Goal: Information Seeking & Learning: Learn about a topic

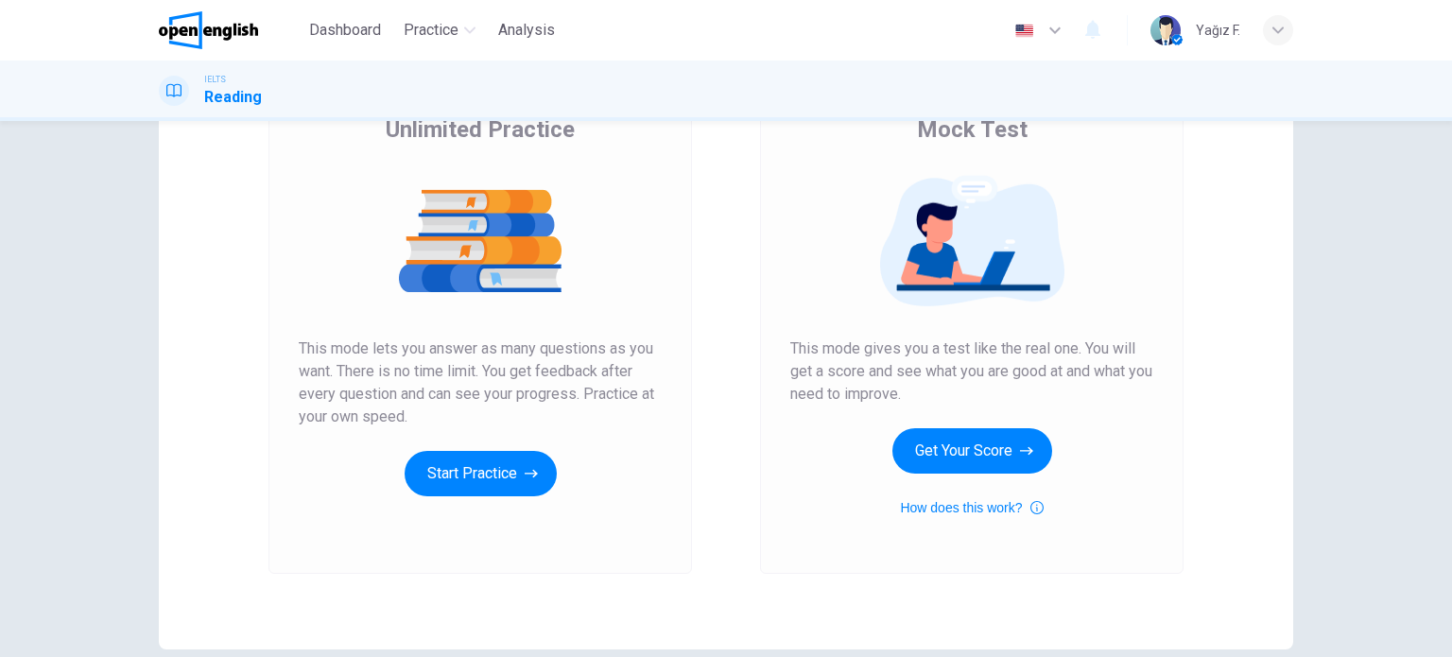
scroll to position [68, 0]
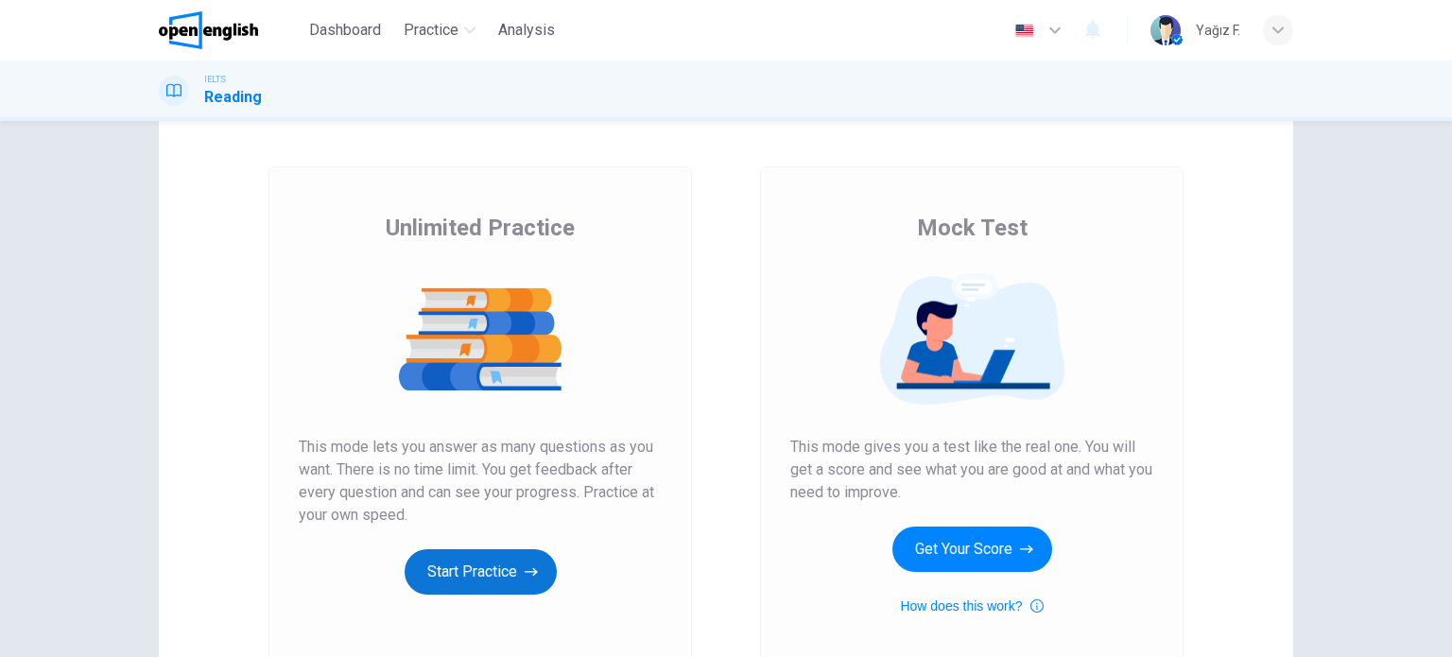
click at [487, 562] on button "Start Practice" at bounding box center [481, 571] width 152 height 45
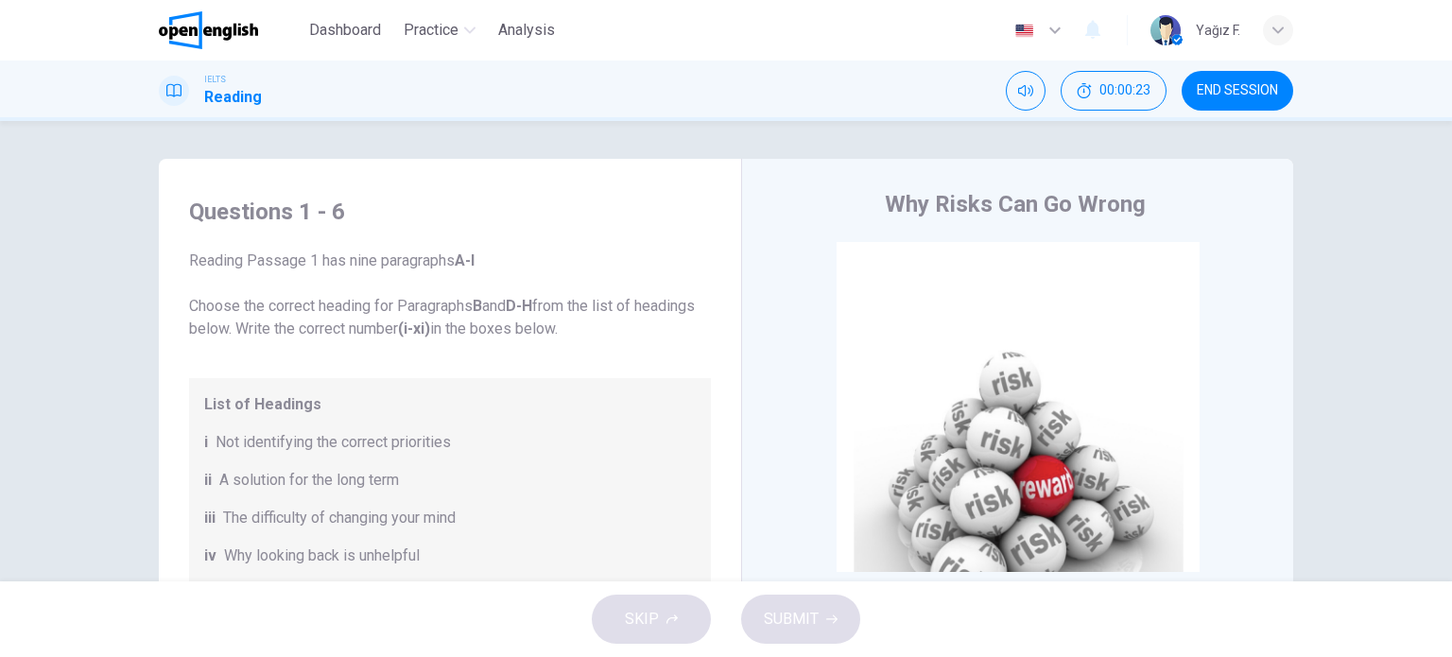
scroll to position [363, 0]
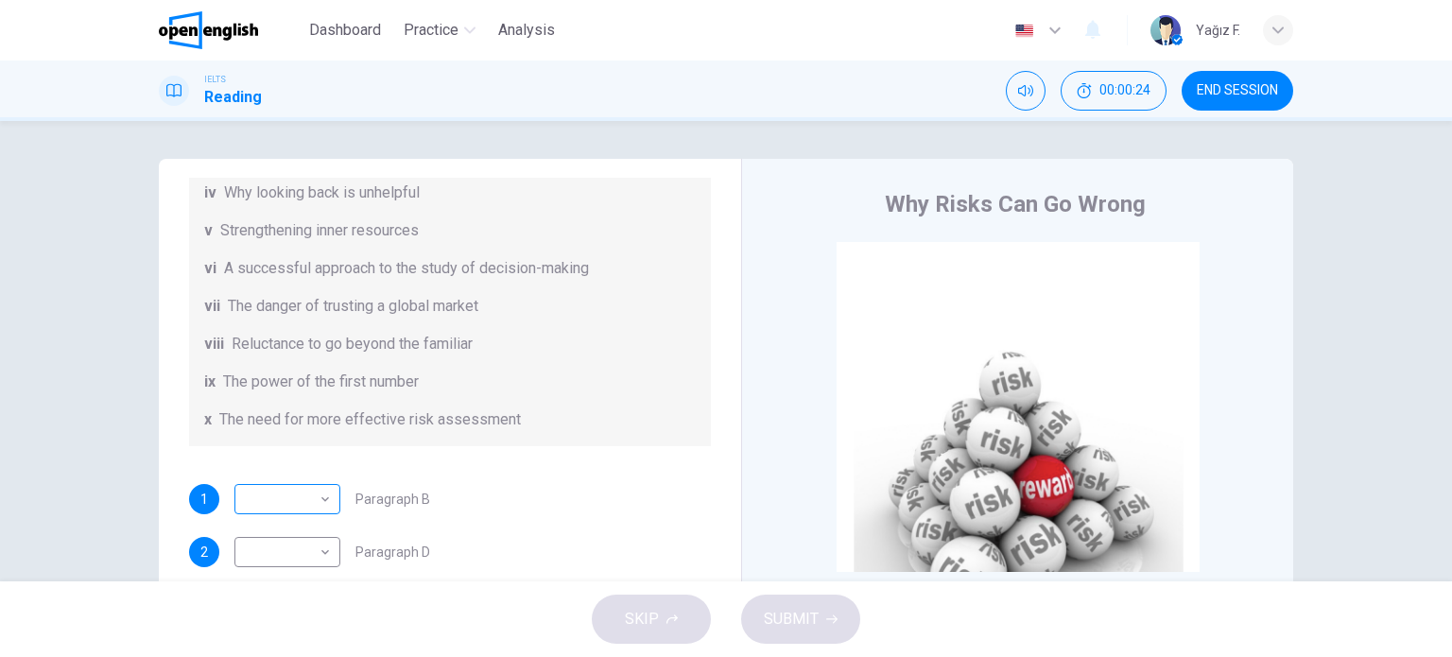
click at [274, 516] on body "This site uses cookies, as explained in our Privacy Policy . If you agree to th…" at bounding box center [726, 328] width 1452 height 657
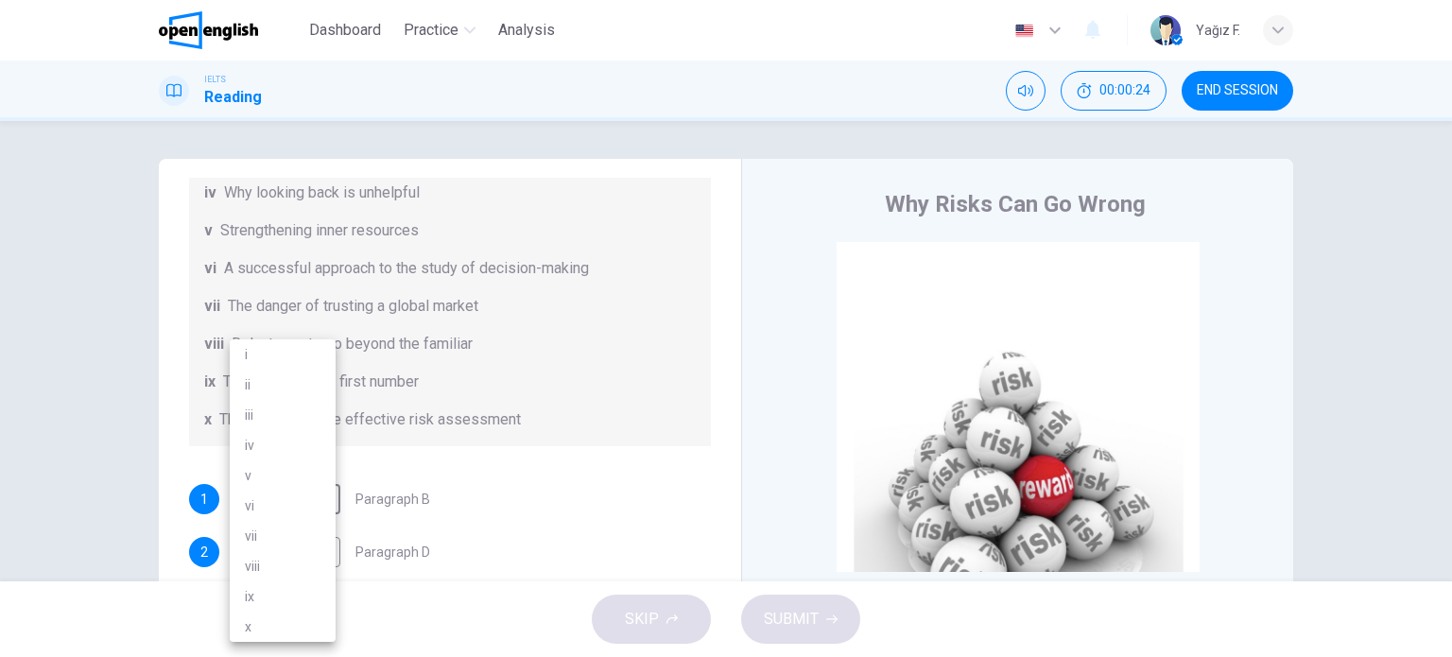
click at [280, 497] on li "vi" at bounding box center [283, 506] width 106 height 30
type input "**"
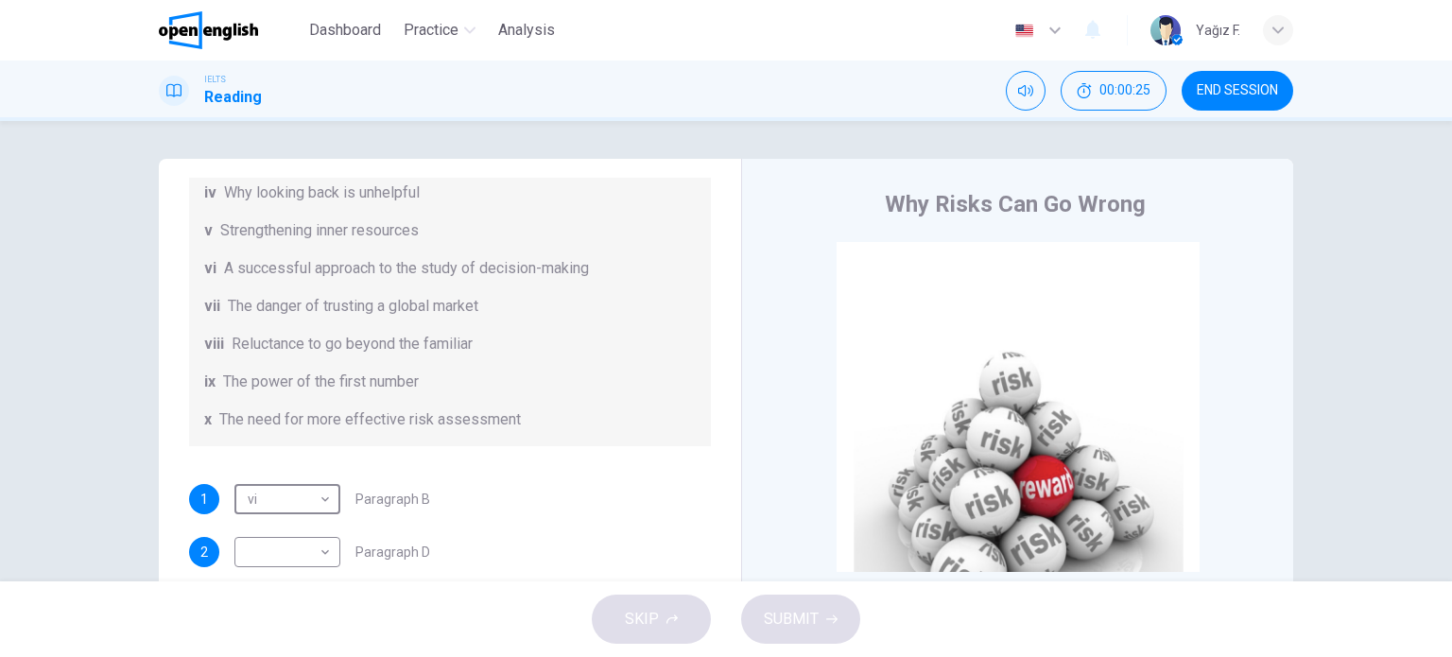
click at [280, 497] on body "This site uses cookies, as explained in our Privacy Policy . If you agree to th…" at bounding box center [726, 328] width 1452 height 657
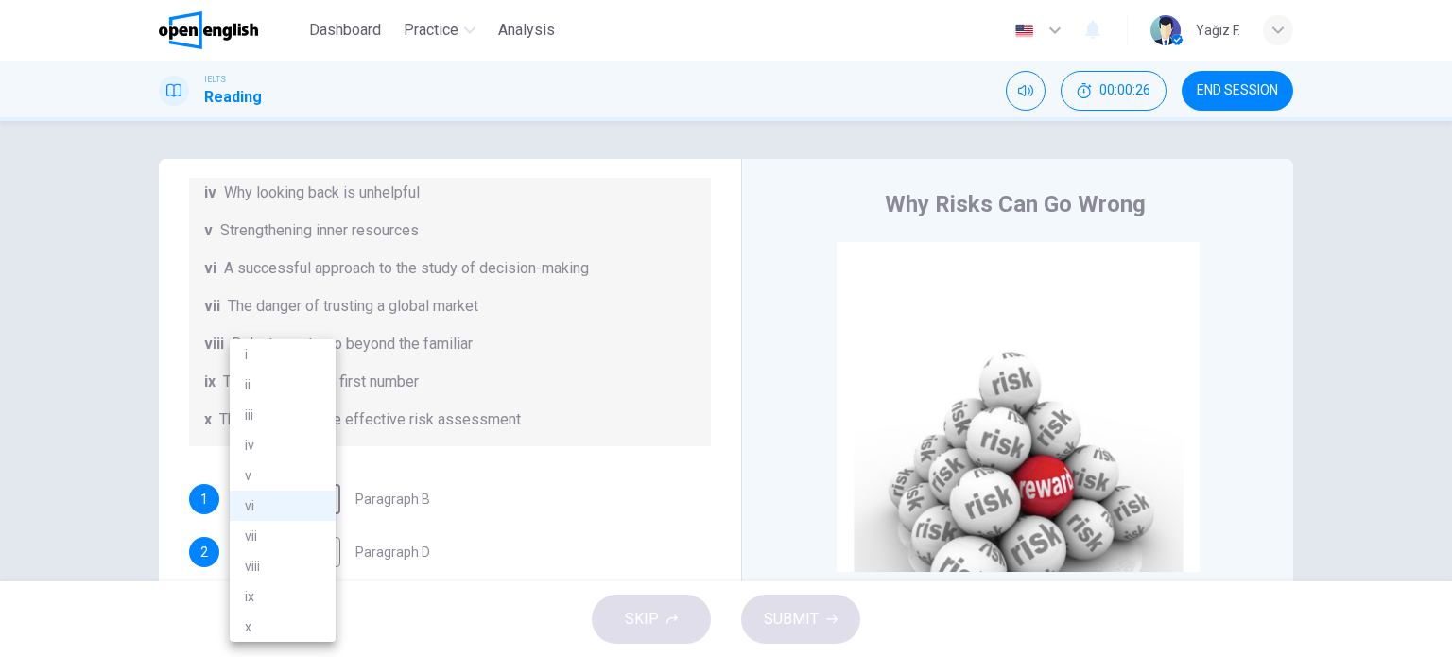
click at [0, 350] on div at bounding box center [726, 328] width 1452 height 657
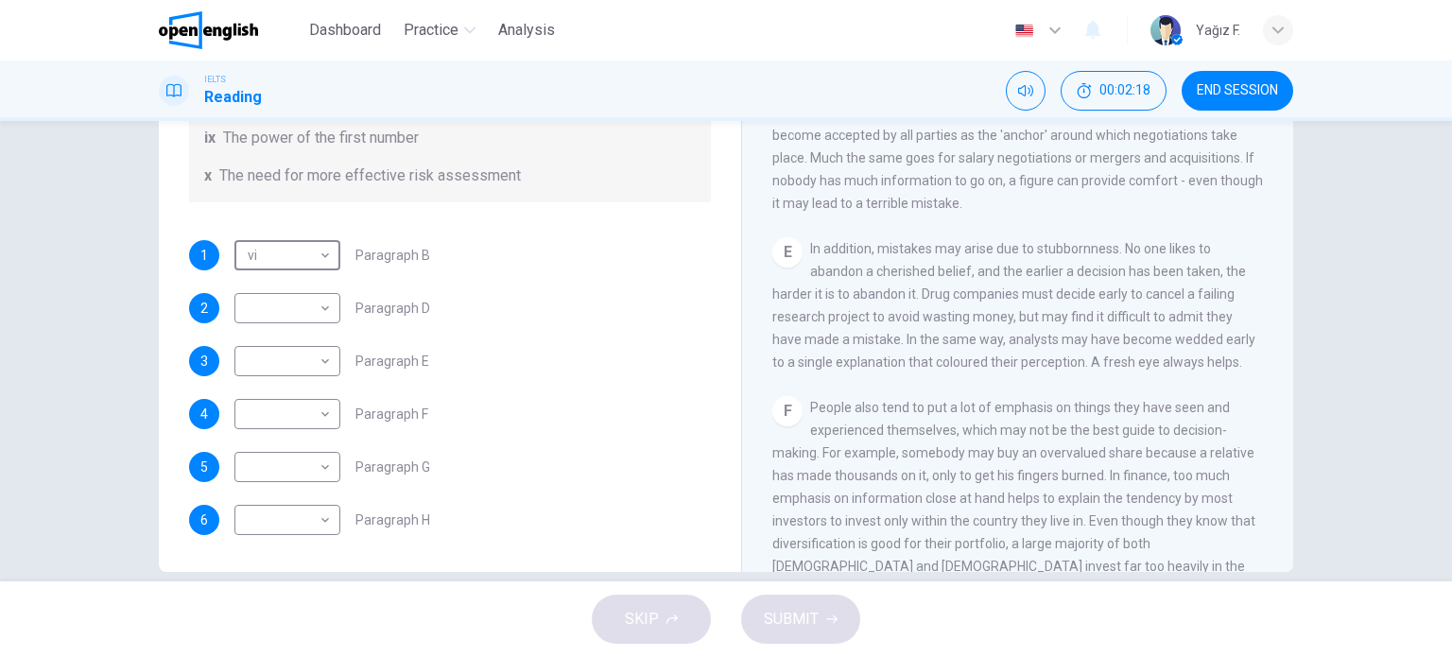
scroll to position [272, 0]
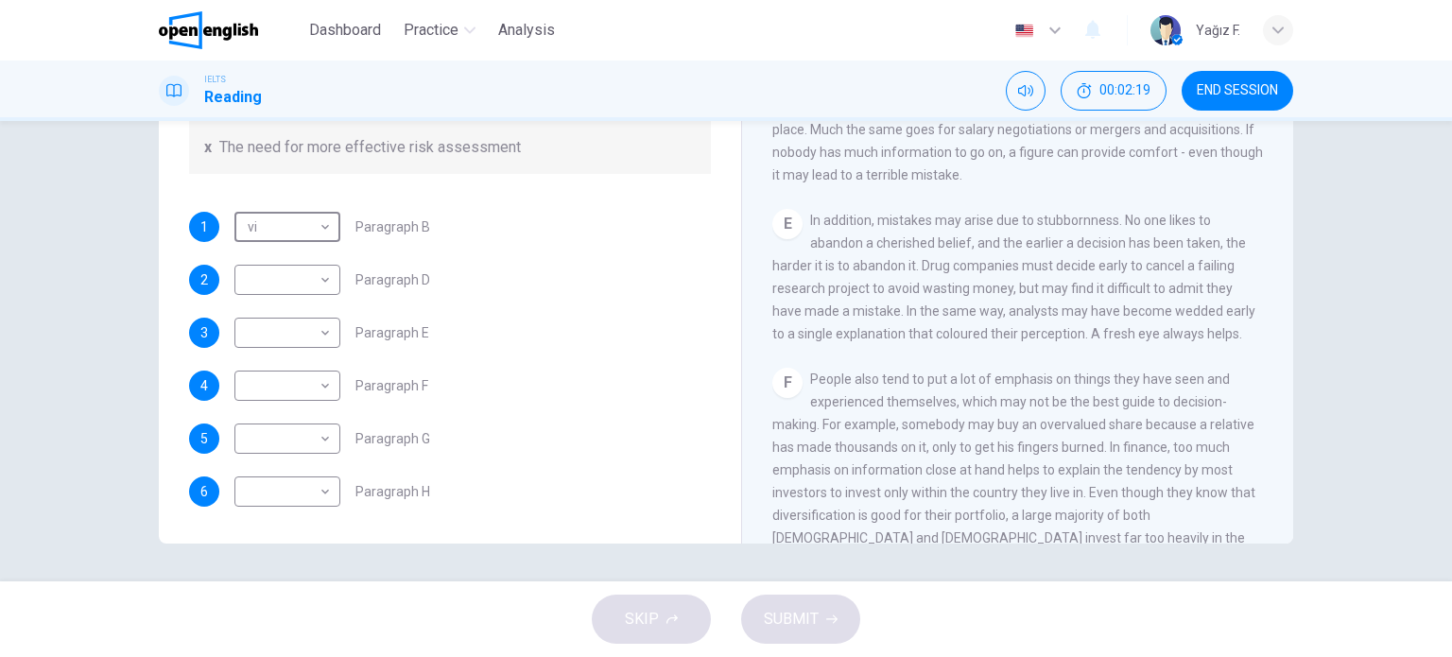
click at [794, 634] on div "SKIP SUBMIT" at bounding box center [726, 619] width 1452 height 76
click at [289, 288] on body "This site uses cookies, as explained in our Privacy Policy . If you agree to th…" at bounding box center [726, 328] width 1452 height 657
click at [269, 466] on li "vi" at bounding box center [283, 460] width 106 height 30
type input "**"
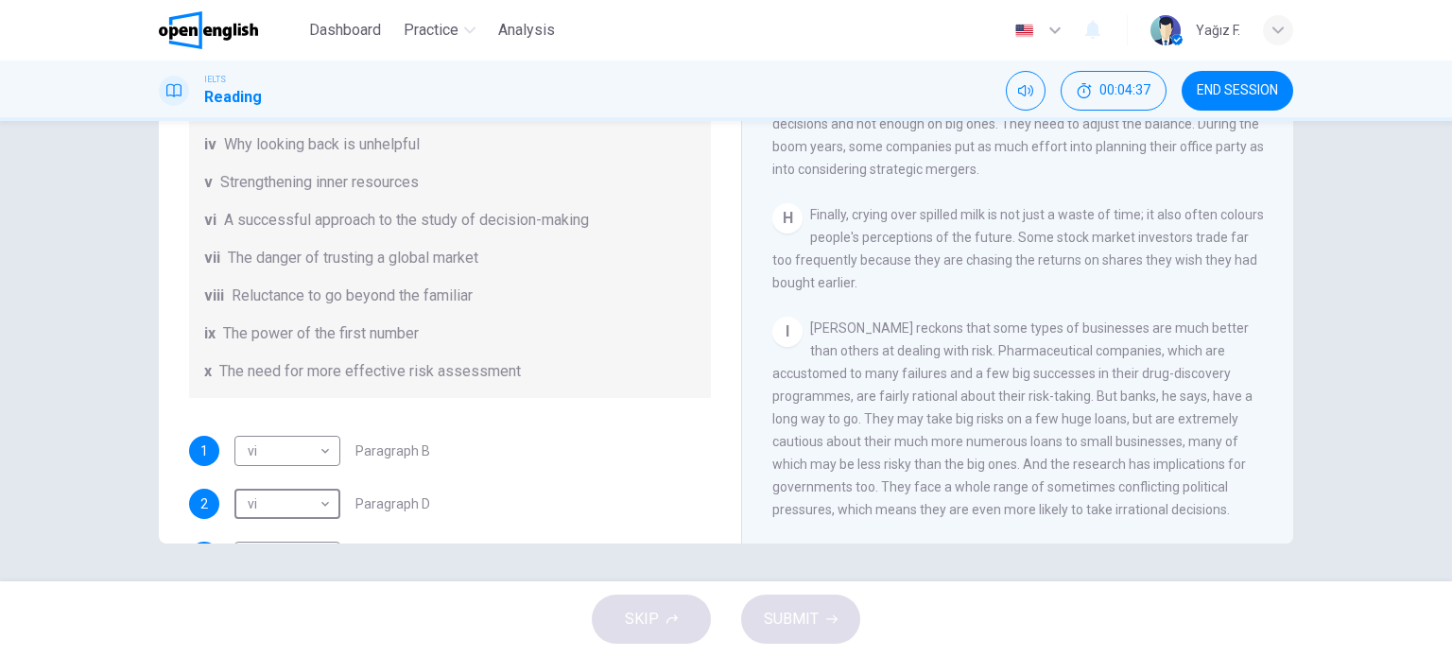
scroll to position [363, 0]
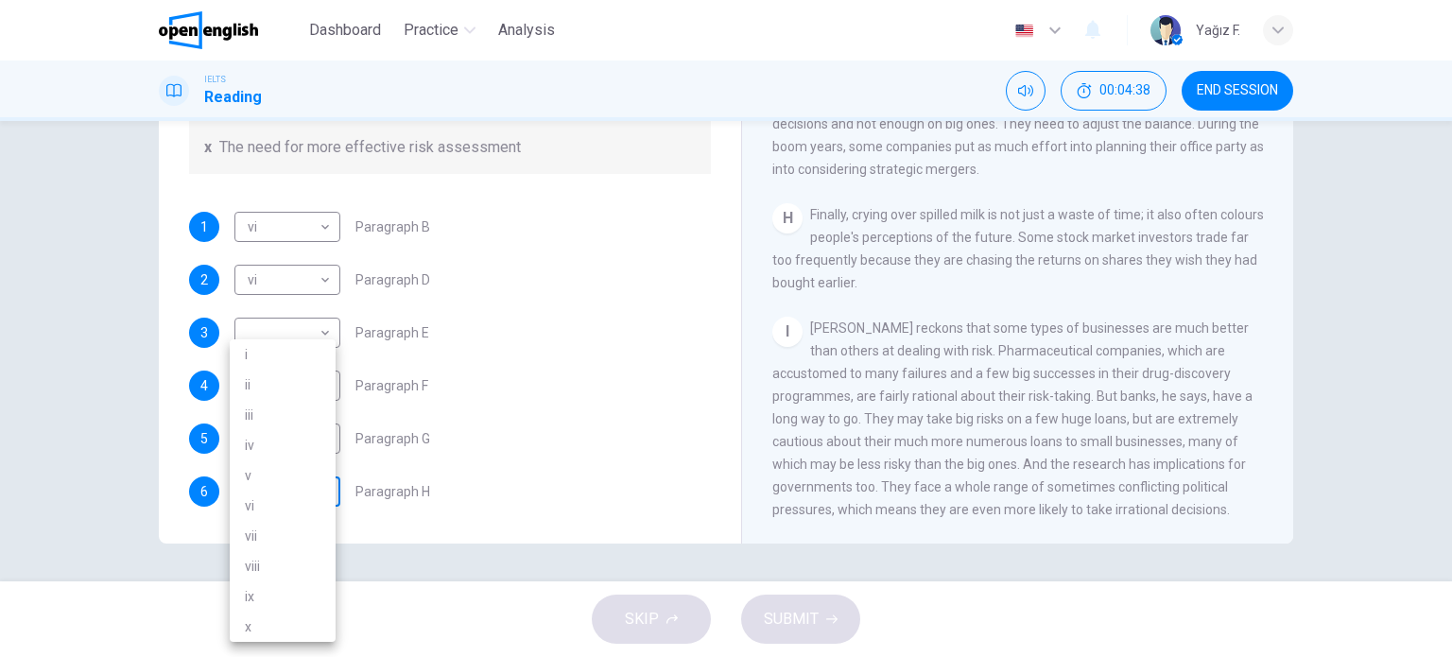
click at [294, 472] on body "This site uses cookies, as explained in our Privacy Policy . If you agree to th…" at bounding box center [726, 328] width 1452 height 657
click at [288, 540] on li "vii" at bounding box center [283, 536] width 106 height 30
type input "***"
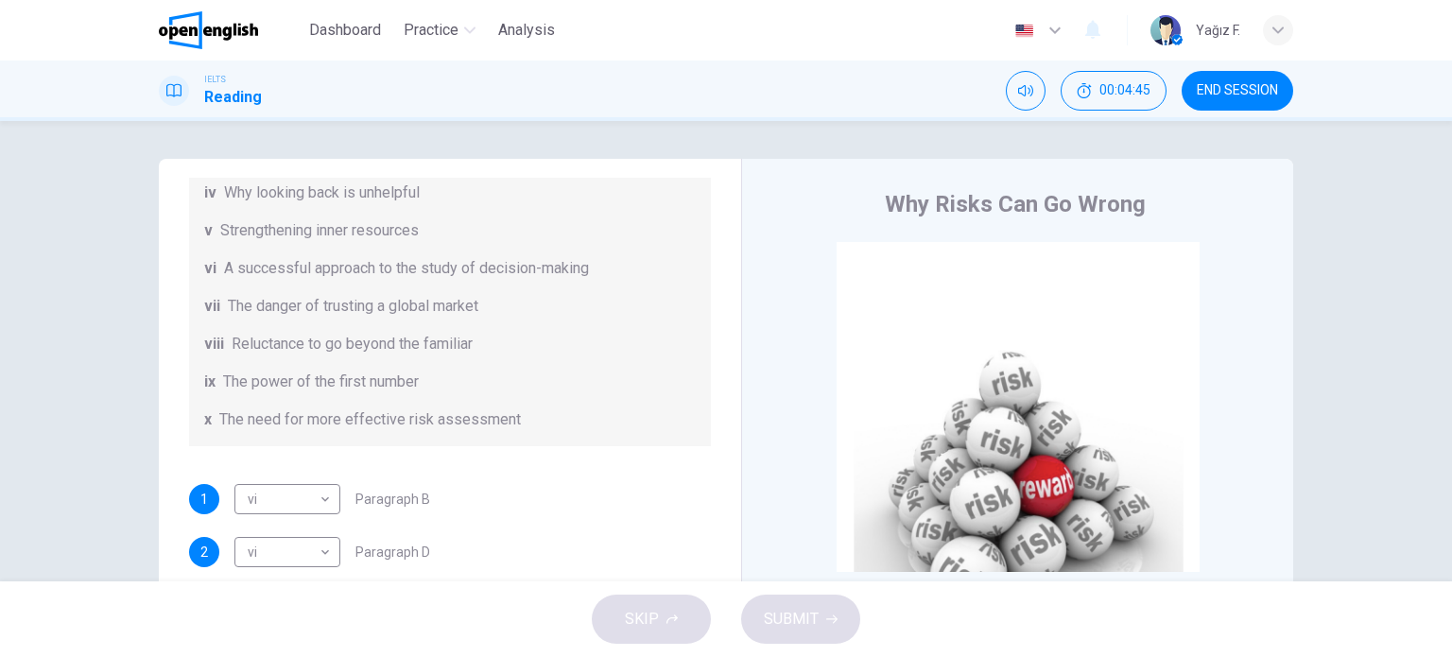
scroll to position [0, 0]
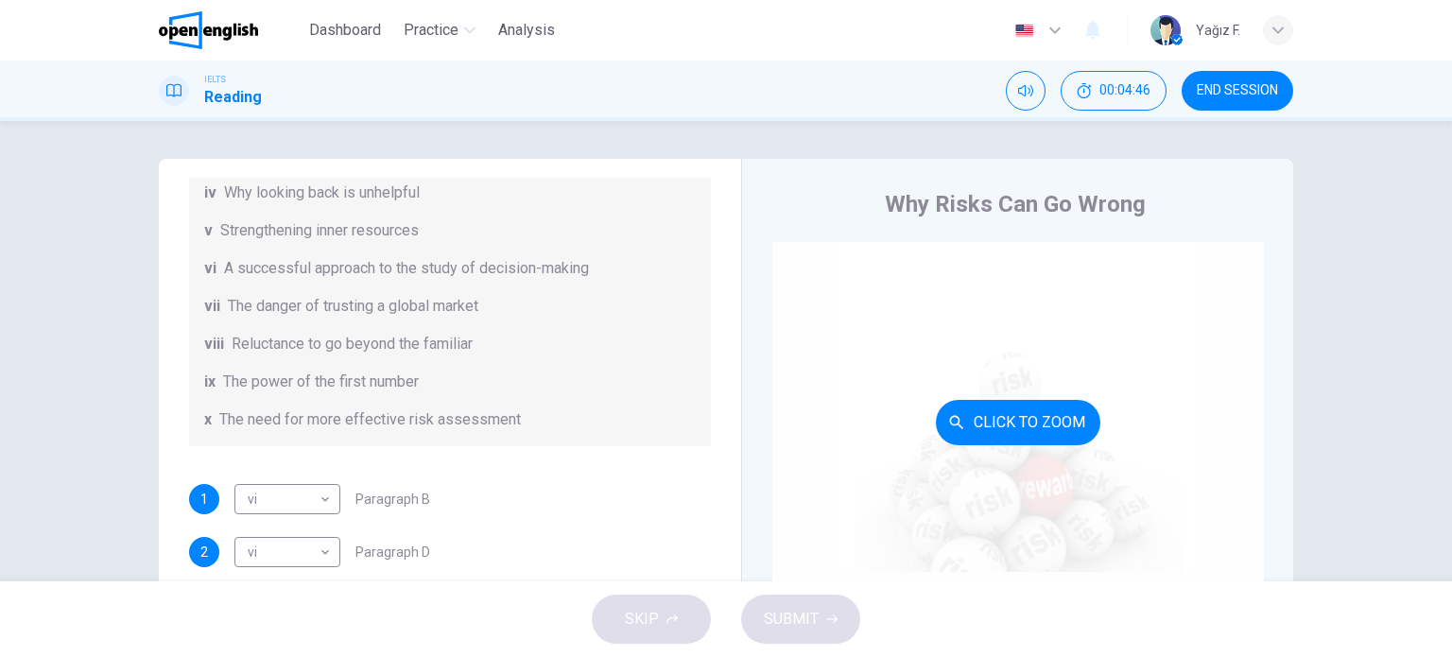
click at [1025, 423] on button "Click to Zoom" at bounding box center [1018, 422] width 164 height 45
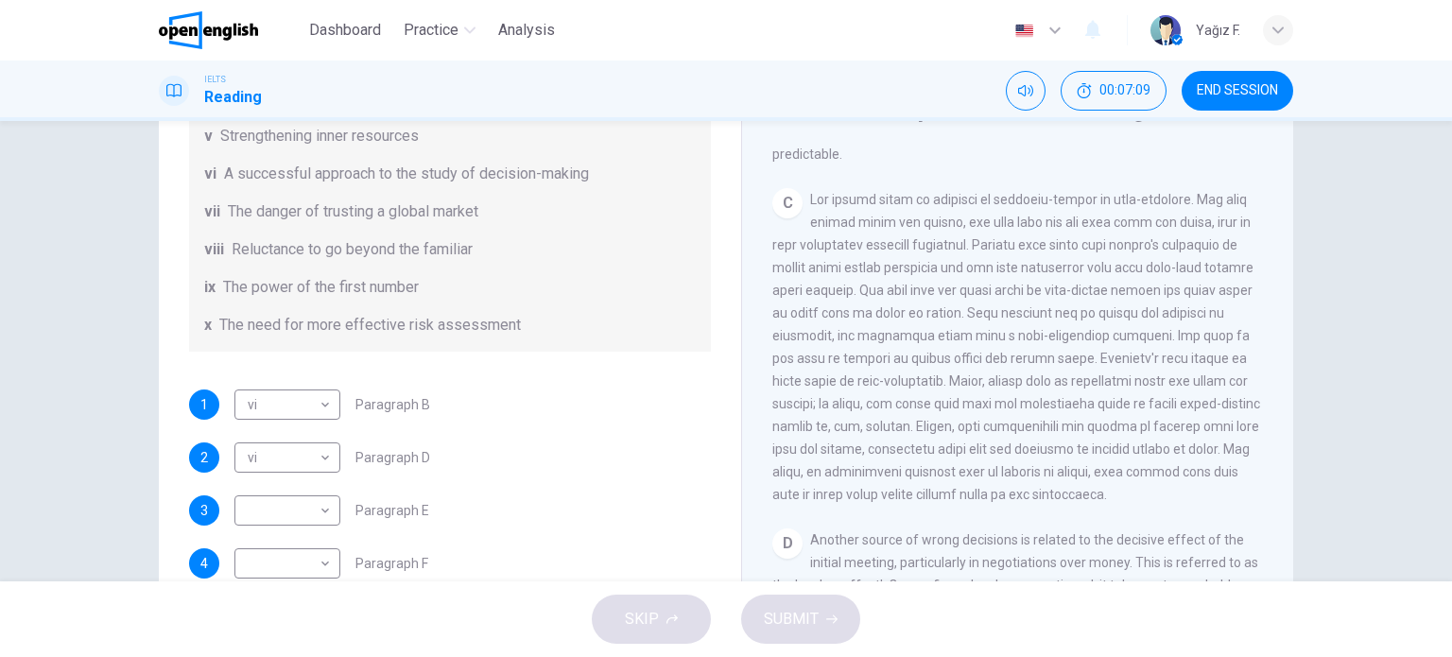
scroll to position [756, 0]
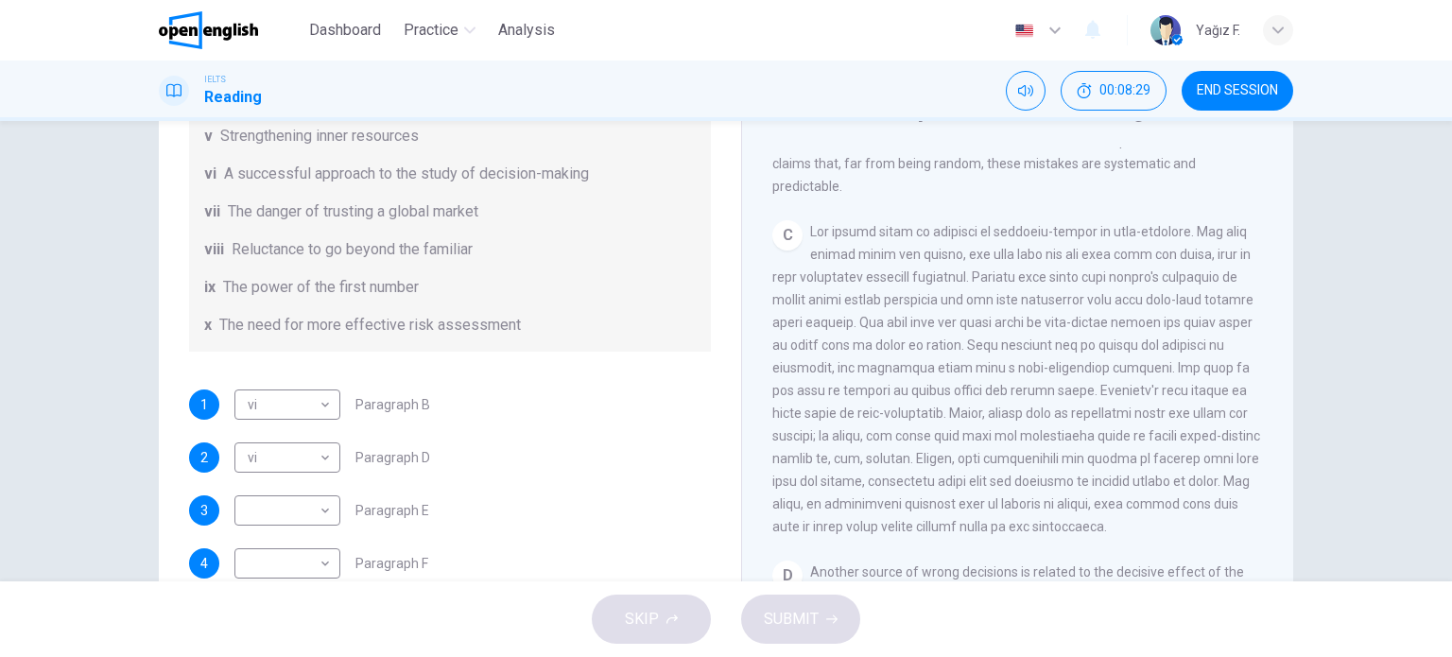
click at [971, 425] on span at bounding box center [1016, 379] width 488 height 310
click at [972, 425] on span at bounding box center [1016, 379] width 488 height 310
click at [967, 428] on span at bounding box center [1016, 379] width 488 height 310
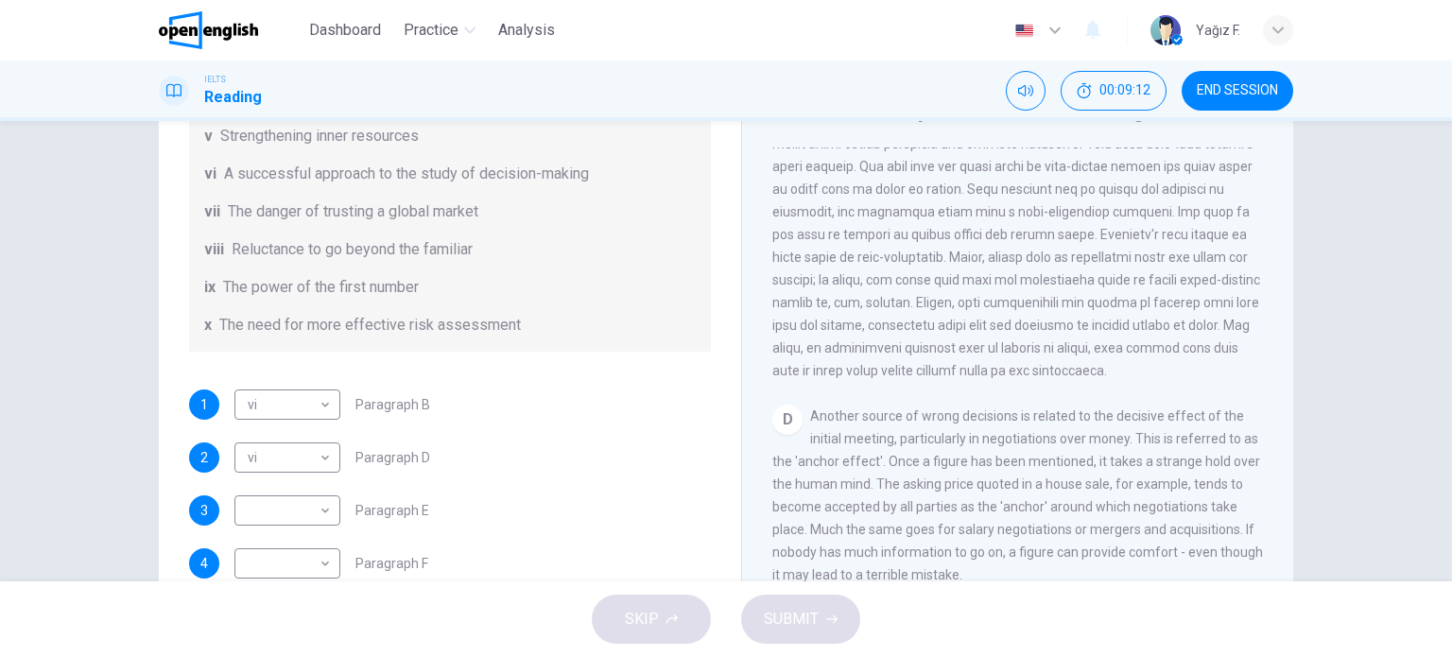
scroll to position [945, 0]
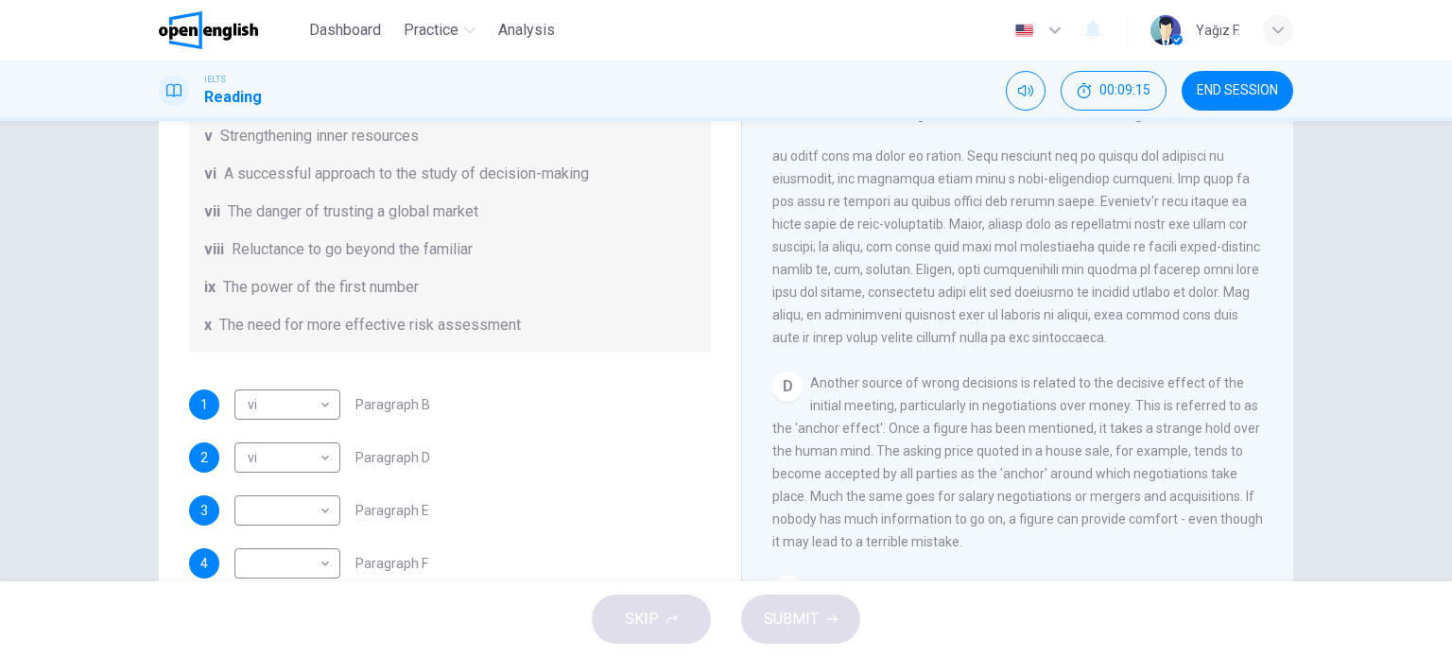
click at [1131, 407] on span "Another source of wrong decisions is related to the decisive effect of the init…" at bounding box center [1017, 462] width 491 height 174
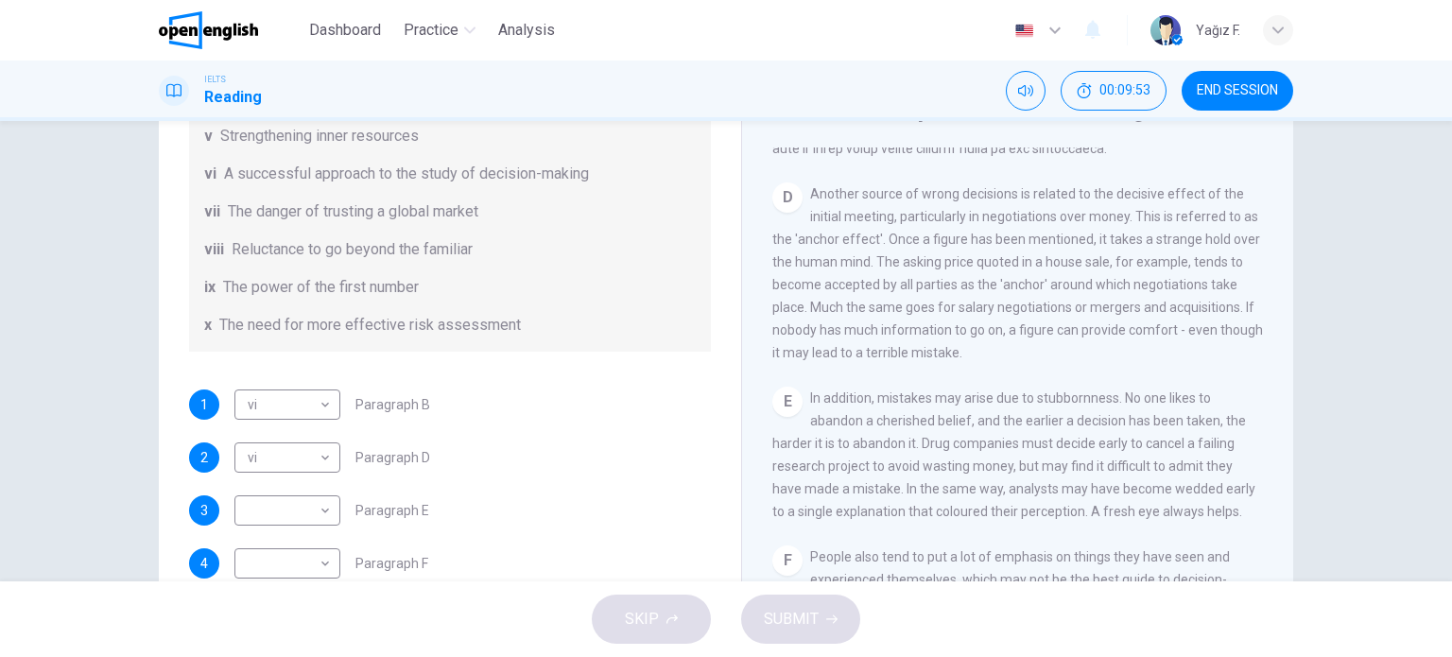
drag, startPoint x: 1156, startPoint y: 326, endPoint x: 1266, endPoint y: 340, distance: 110.6
click at [1266, 340] on div "CLICK TO ZOOM Click to Zoom A People make terrible decisions about the future. …" at bounding box center [1030, 434] width 516 height 574
drag, startPoint x: 870, startPoint y: 373, endPoint x: 924, endPoint y: 377, distance: 54.0
click at [924, 360] on span "Another source of wrong decisions is related to the decisive effect of the init…" at bounding box center [1017, 273] width 491 height 174
drag, startPoint x: 959, startPoint y: 362, endPoint x: 1002, endPoint y: 358, distance: 42.7
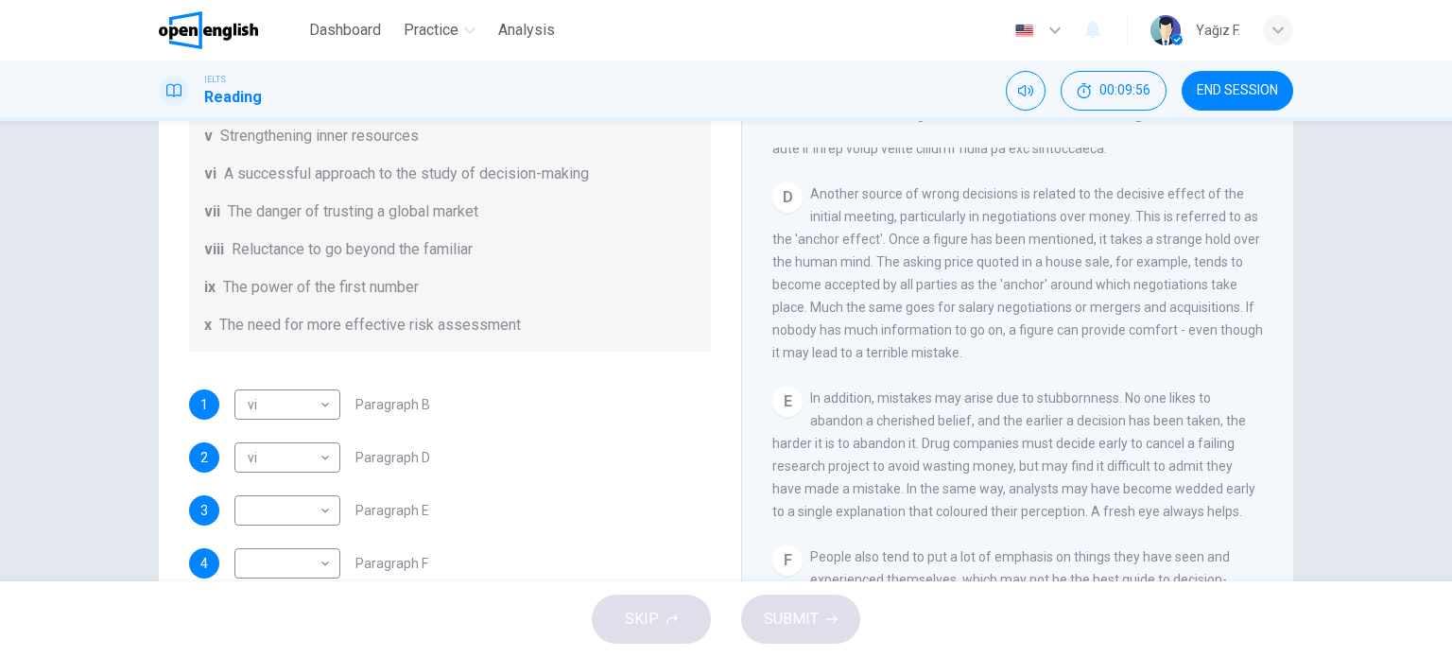
click at [1002, 358] on span "Another source of wrong decisions is related to the decisive effect of the init…" at bounding box center [1017, 273] width 491 height 174
drag, startPoint x: 1129, startPoint y: 355, endPoint x: 1206, endPoint y: 351, distance: 77.7
click at [1204, 351] on span "Another source of wrong decisions is related to the decisive effect of the init…" at bounding box center [1017, 273] width 491 height 174
drag, startPoint x: 771, startPoint y: 379, endPoint x: 929, endPoint y: 389, distance: 158.1
click at [880, 360] on span "Another source of wrong decisions is related to the decisive effect of the init…" at bounding box center [1017, 273] width 491 height 174
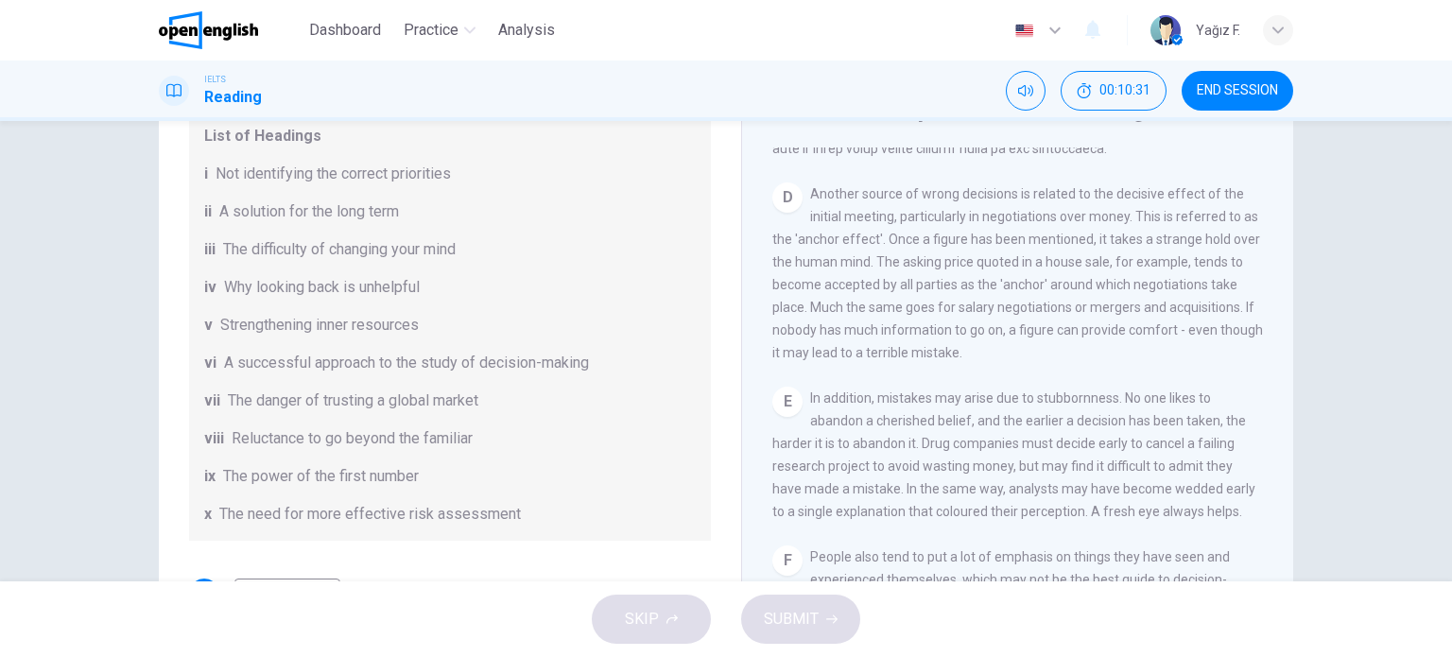
drag, startPoint x: 378, startPoint y: 320, endPoint x: 257, endPoint y: 323, distance: 121.1
click at [257, 323] on span "Strengthening inner resources" at bounding box center [319, 325] width 199 height 23
drag, startPoint x: 366, startPoint y: 325, endPoint x: 270, endPoint y: 330, distance: 95.6
click at [463, 327] on div "v Strengthening inner resources" at bounding box center [450, 325] width 492 height 23
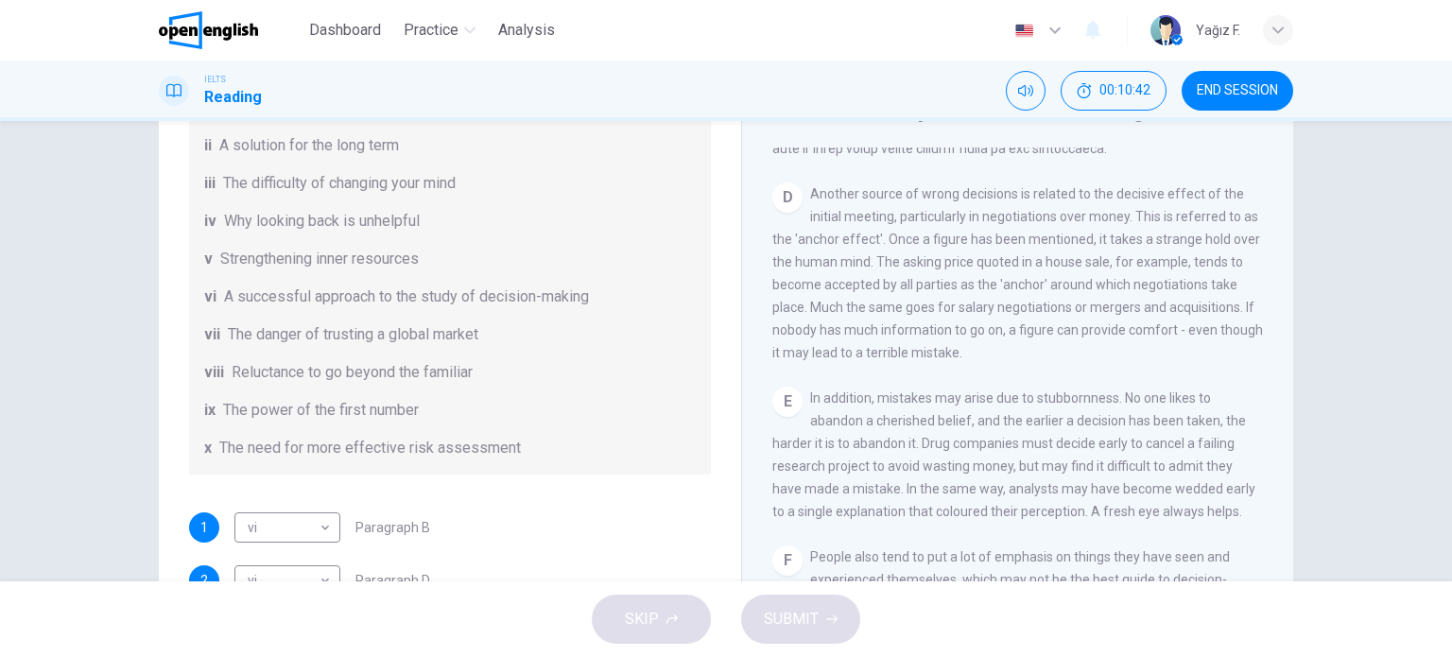
scroll to position [268, 0]
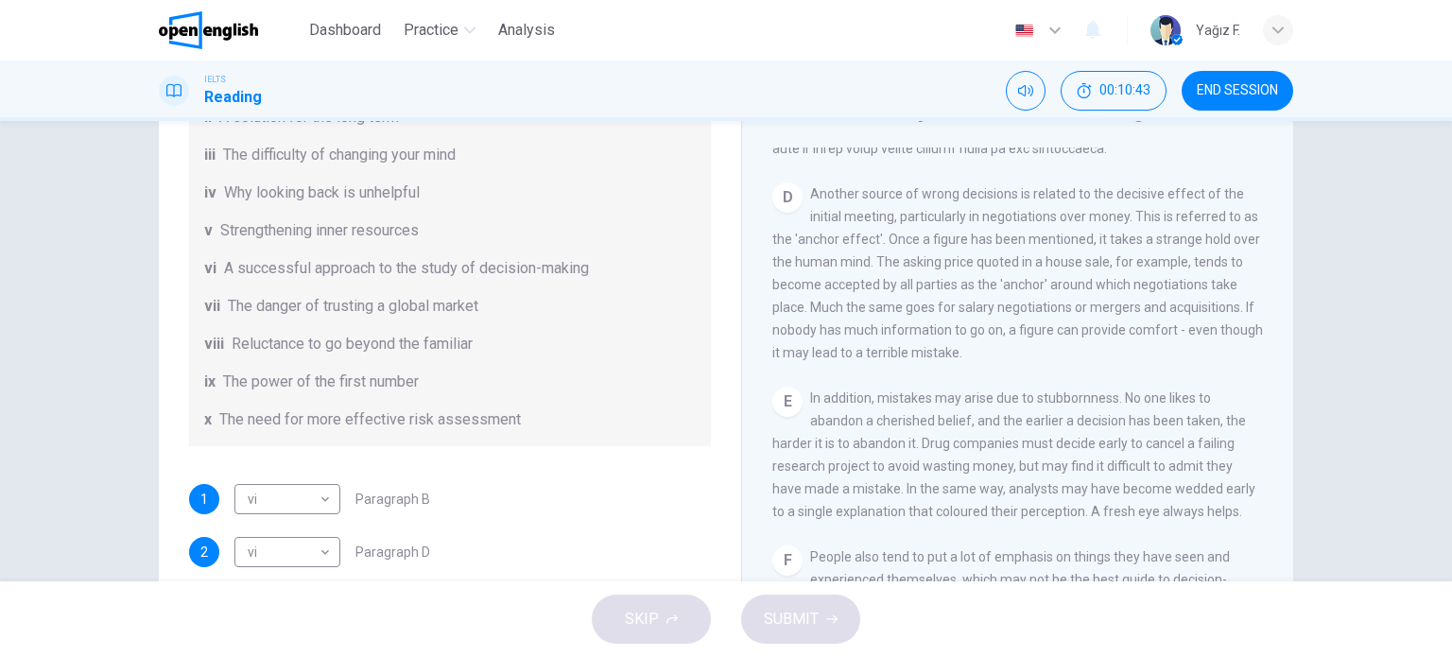
drag, startPoint x: 321, startPoint y: 233, endPoint x: 408, endPoint y: 233, distance: 87.0
click at [406, 233] on span "Strengthening inner resources" at bounding box center [319, 230] width 199 height 23
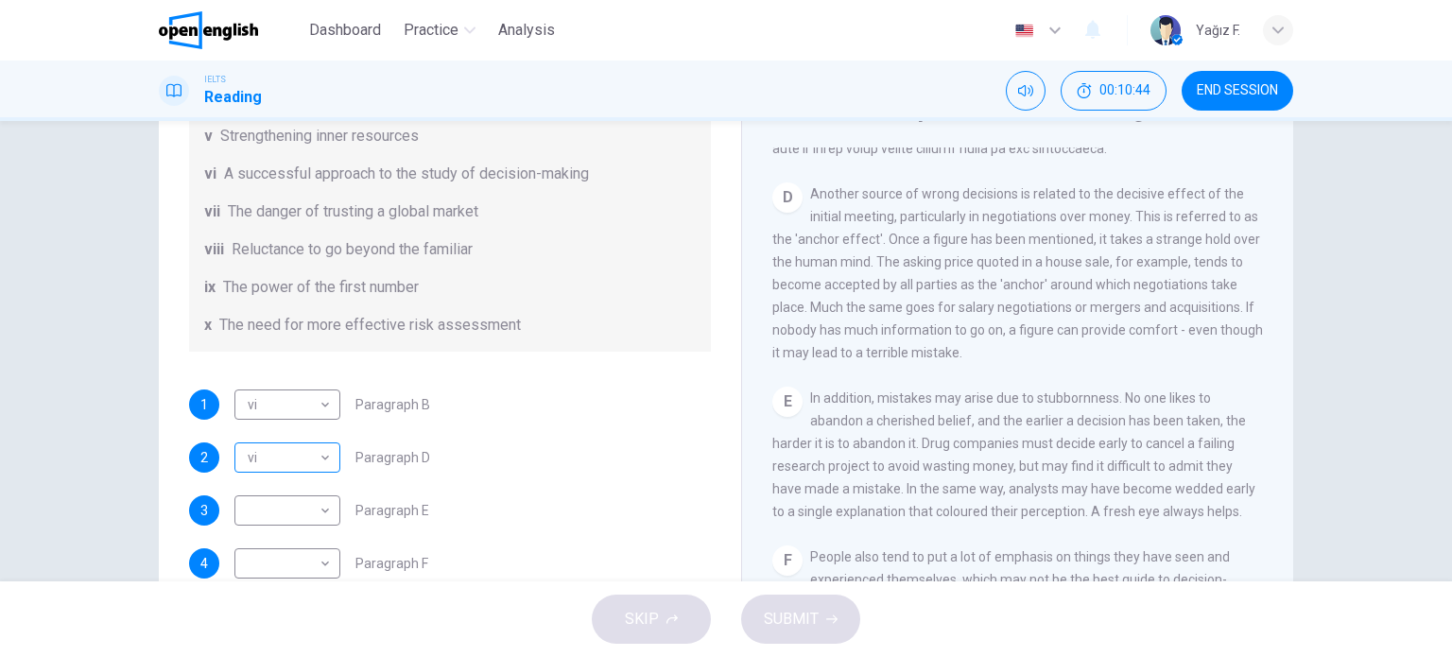
click at [287, 455] on body "This site uses cookies, as explained in our Privacy Policy . If you agree to th…" at bounding box center [726, 328] width 1452 height 657
click at [285, 478] on li "v" at bounding box center [283, 475] width 106 height 30
type input "*"
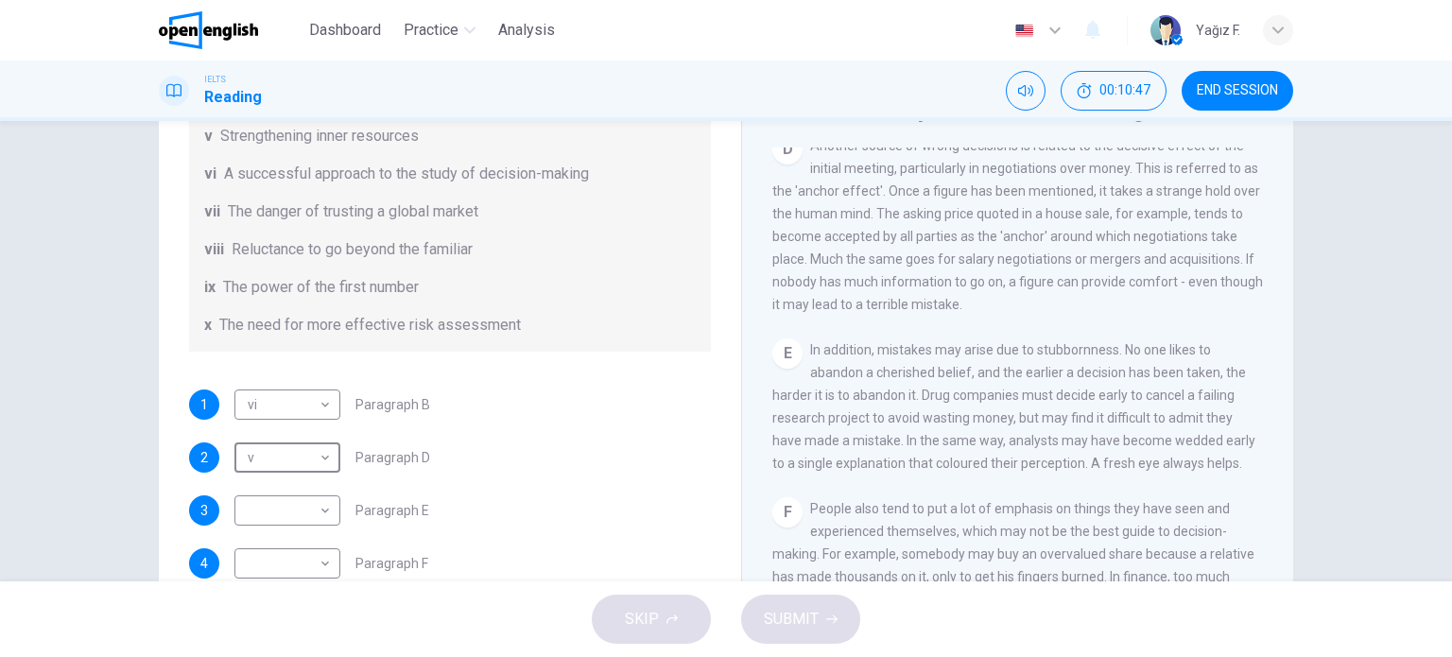
scroll to position [1229, 0]
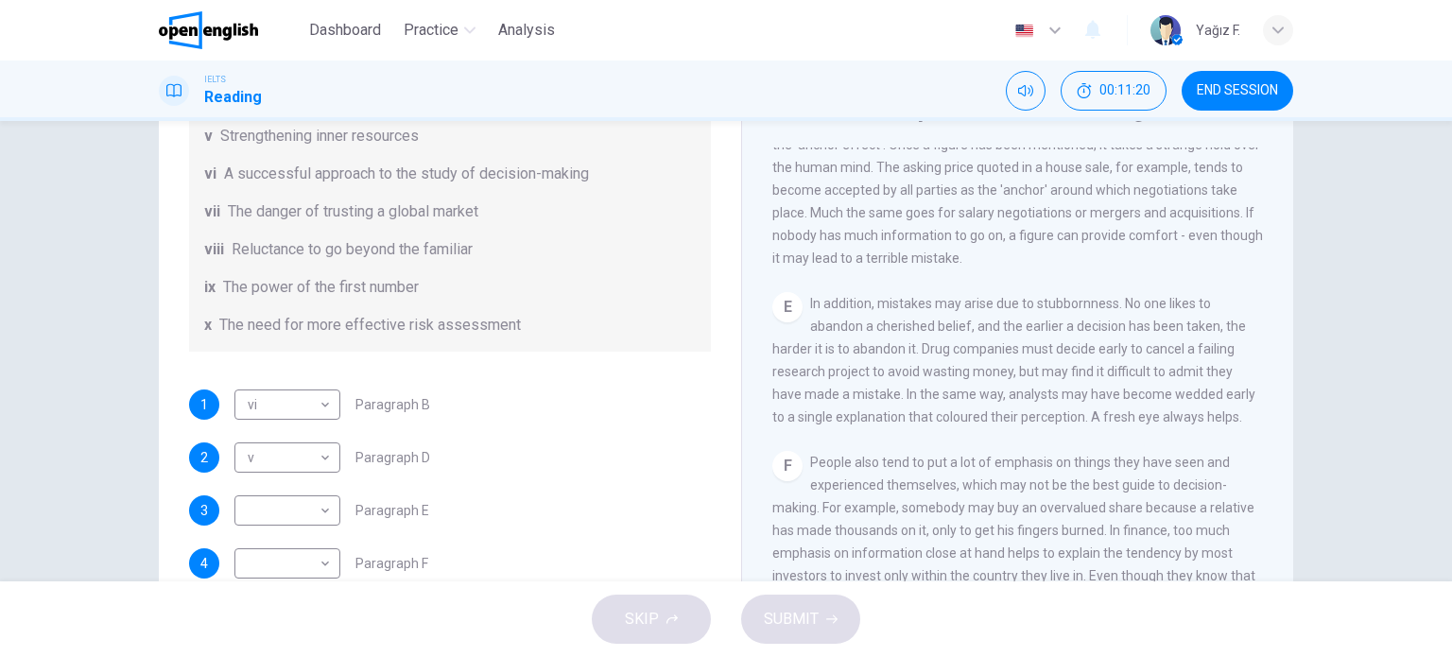
drag, startPoint x: 909, startPoint y: 423, endPoint x: 995, endPoint y: 414, distance: 86.5
click at [991, 414] on div "E In addition, mistakes may arise due to stubbornness. No one likes to abandon …" at bounding box center [1018, 360] width 492 height 136
drag, startPoint x: 762, startPoint y: 451, endPoint x: 804, endPoint y: 450, distance: 42.5
click at [804, 450] on div "Why Risks Can Go Wrong CLICK TO ZOOM Click to Zoom A People make terrible decis…" at bounding box center [1017, 407] width 552 height 687
drag, startPoint x: 1100, startPoint y: 451, endPoint x: 1172, endPoint y: 446, distance: 72.0
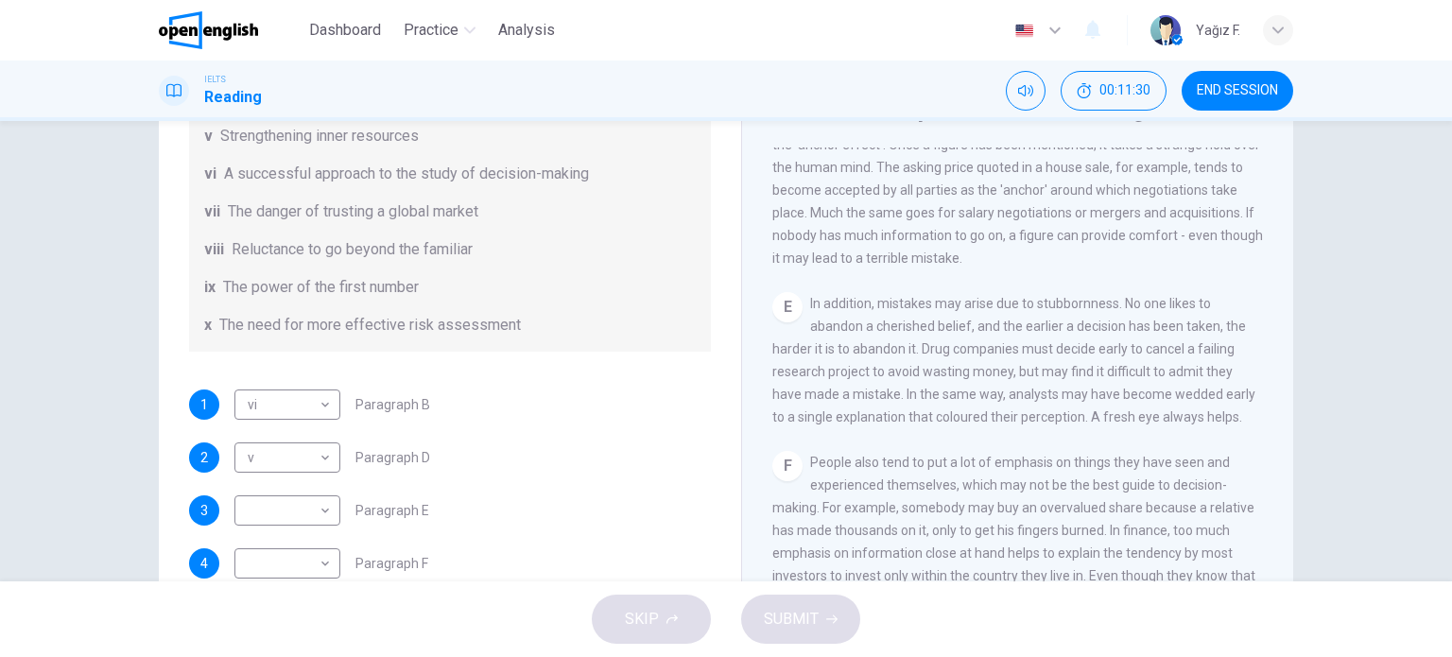
click at [1172, 424] on span "In addition, mistakes may arise due to stubbornness. No one likes to abandon a …" at bounding box center [1013, 360] width 483 height 129
click at [1253, 452] on div "CLICK TO ZOOM Click to Zoom A People make terrible decisions about the future. …" at bounding box center [1030, 434] width 516 height 574
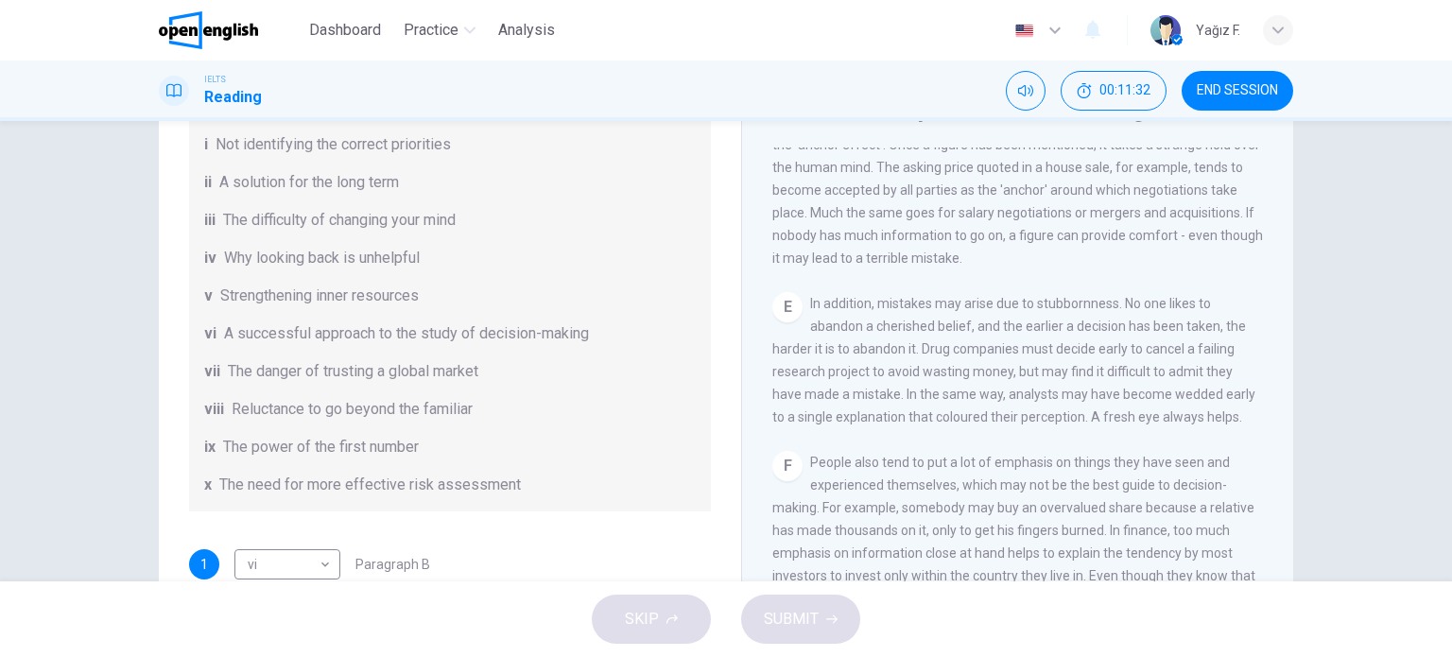
scroll to position [174, 0]
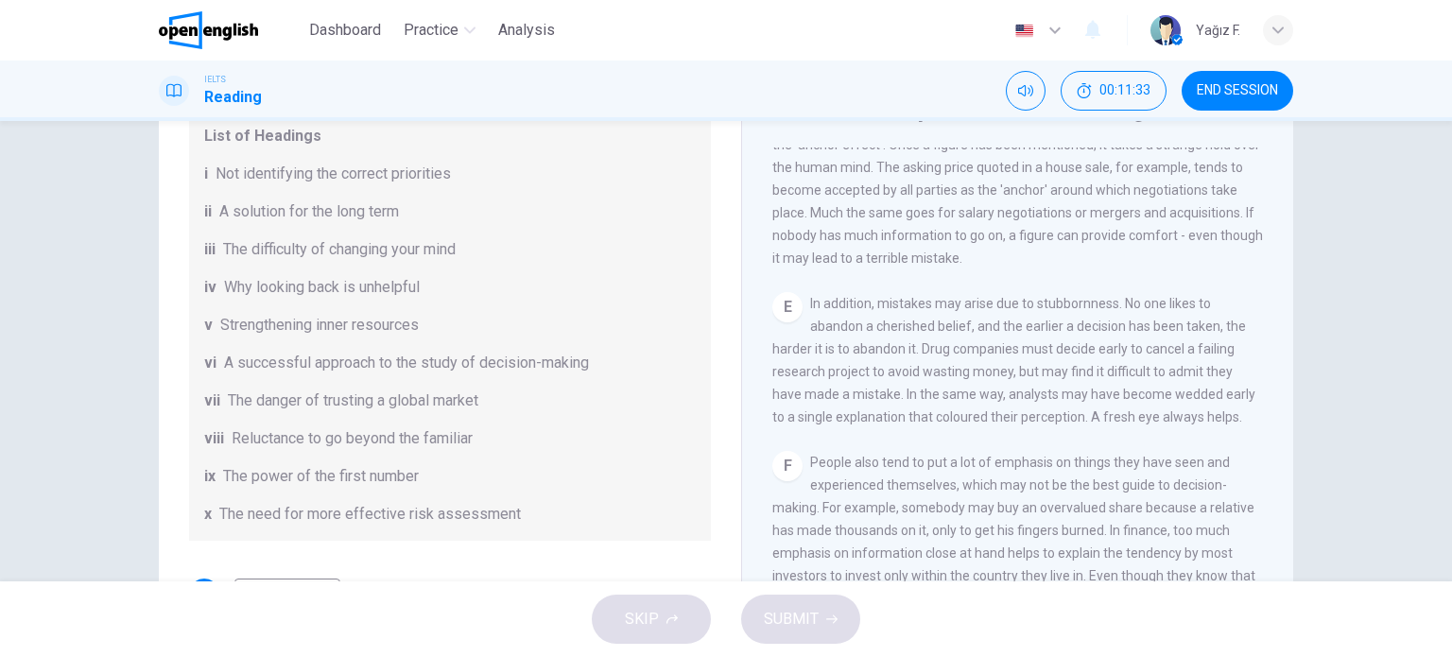
drag, startPoint x: 256, startPoint y: 175, endPoint x: 293, endPoint y: 176, distance: 36.9
click at [293, 176] on span "Not identifying the correct priorities" at bounding box center [333, 174] width 235 height 23
drag, startPoint x: 285, startPoint y: 181, endPoint x: 424, endPoint y: 181, distance: 139.0
click at [424, 181] on span "Not identifying the correct priorities" at bounding box center [333, 174] width 235 height 23
drag, startPoint x: 216, startPoint y: 215, endPoint x: 381, endPoint y: 216, distance: 164.5
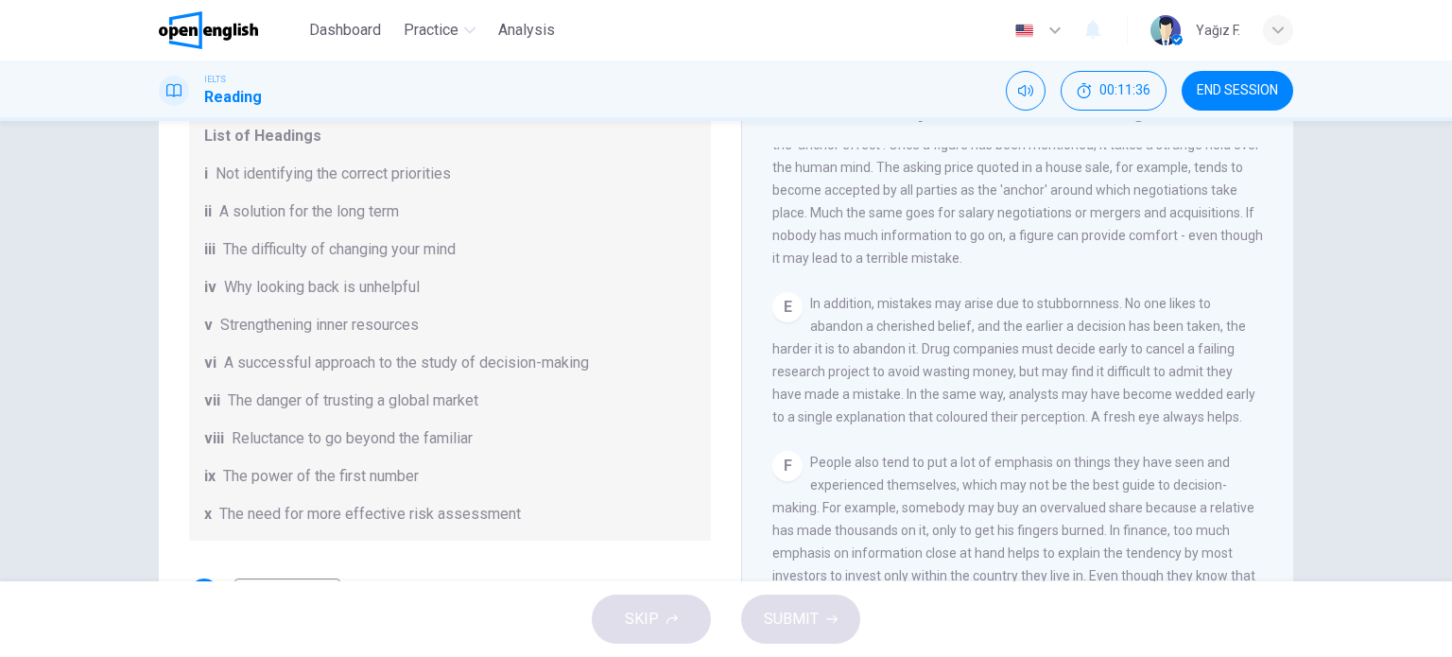
click at [374, 216] on span "A solution for the long term" at bounding box center [309, 211] width 180 height 23
drag, startPoint x: 234, startPoint y: 245, endPoint x: 441, endPoint y: 245, distance: 206.1
click at [441, 245] on span "The difficulty of changing your mind" at bounding box center [339, 249] width 233 height 23
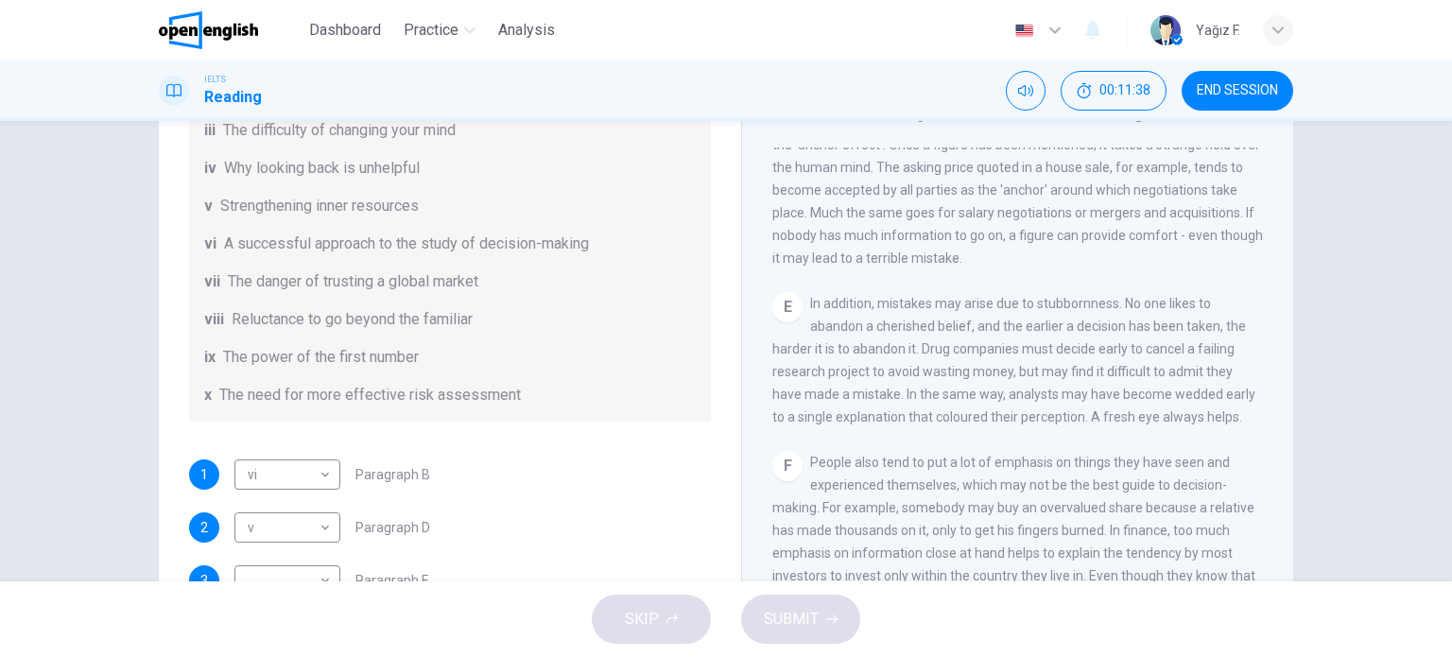
scroll to position [363, 0]
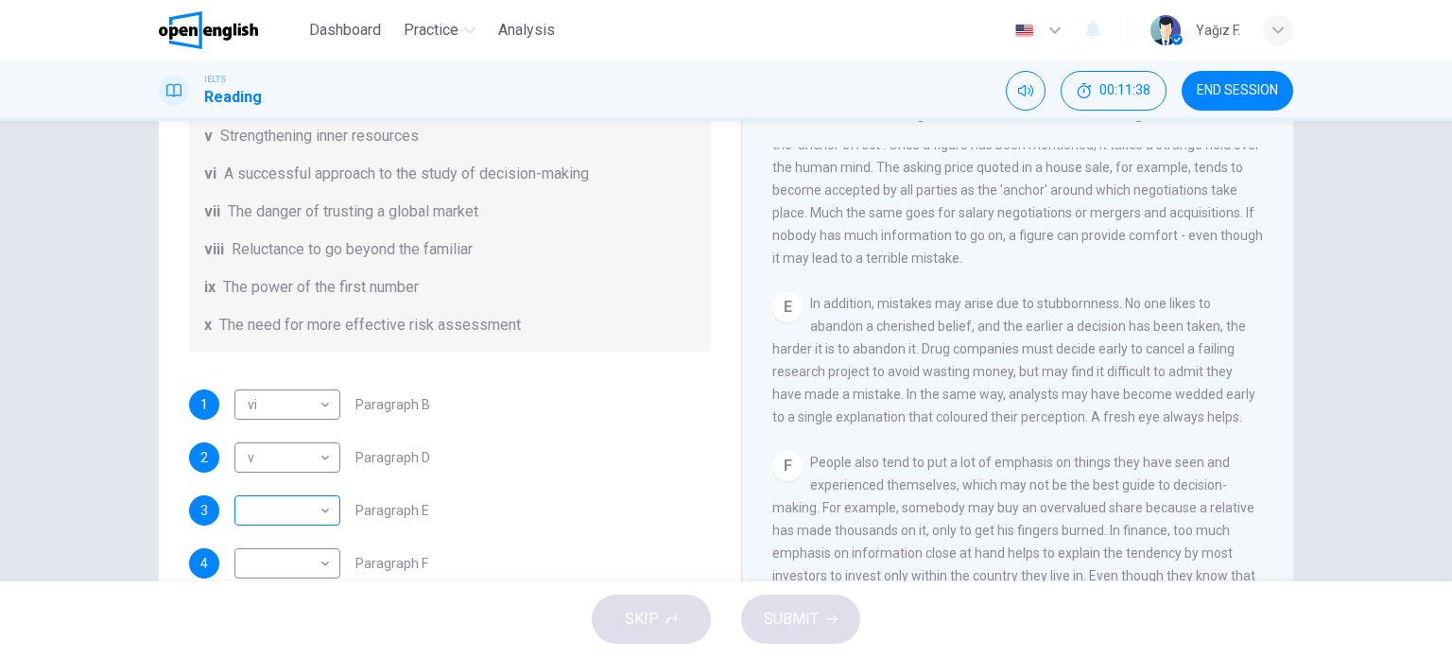
click at [270, 491] on body "This site uses cookies, as explained in our Privacy Policy . If you agree to th…" at bounding box center [726, 328] width 1452 height 657
click at [272, 415] on li "iii" at bounding box center [283, 415] width 106 height 30
type input "***"
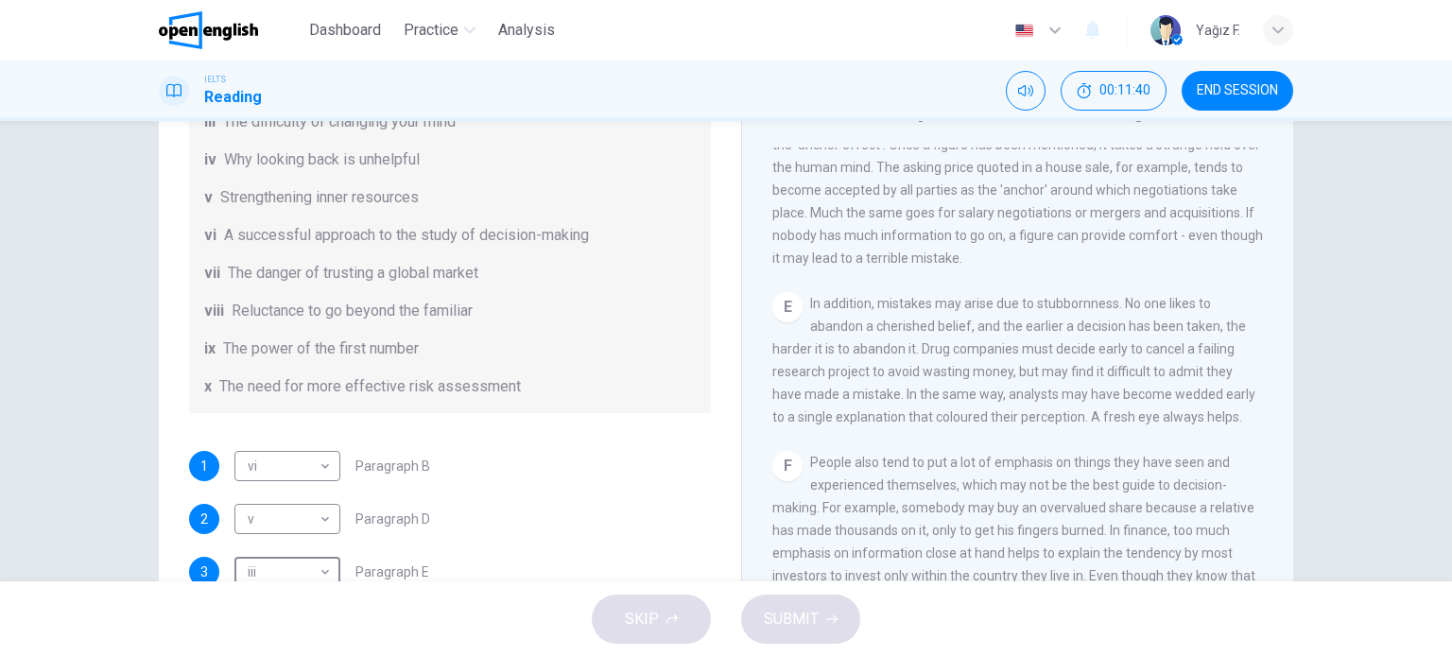
scroll to position [268, 0]
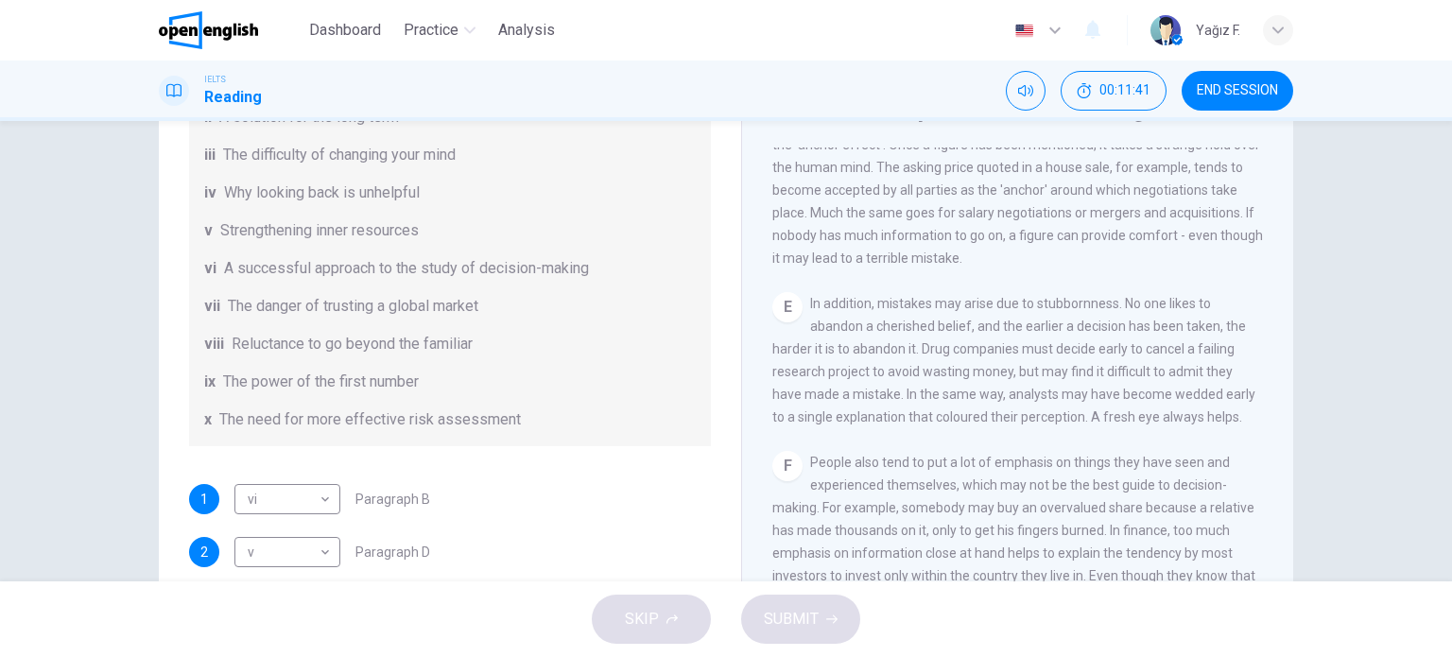
drag, startPoint x: 256, startPoint y: 197, endPoint x: 407, endPoint y: 185, distance: 151.7
click at [407, 185] on span "Why looking back is unhelpful" at bounding box center [322, 192] width 196 height 23
drag, startPoint x: 332, startPoint y: 295, endPoint x: 457, endPoint y: 296, distance: 124.8
click at [458, 295] on span "The danger of trusting a global market" at bounding box center [353, 306] width 251 height 23
drag, startPoint x: 274, startPoint y: 348, endPoint x: 435, endPoint y: 342, distance: 160.8
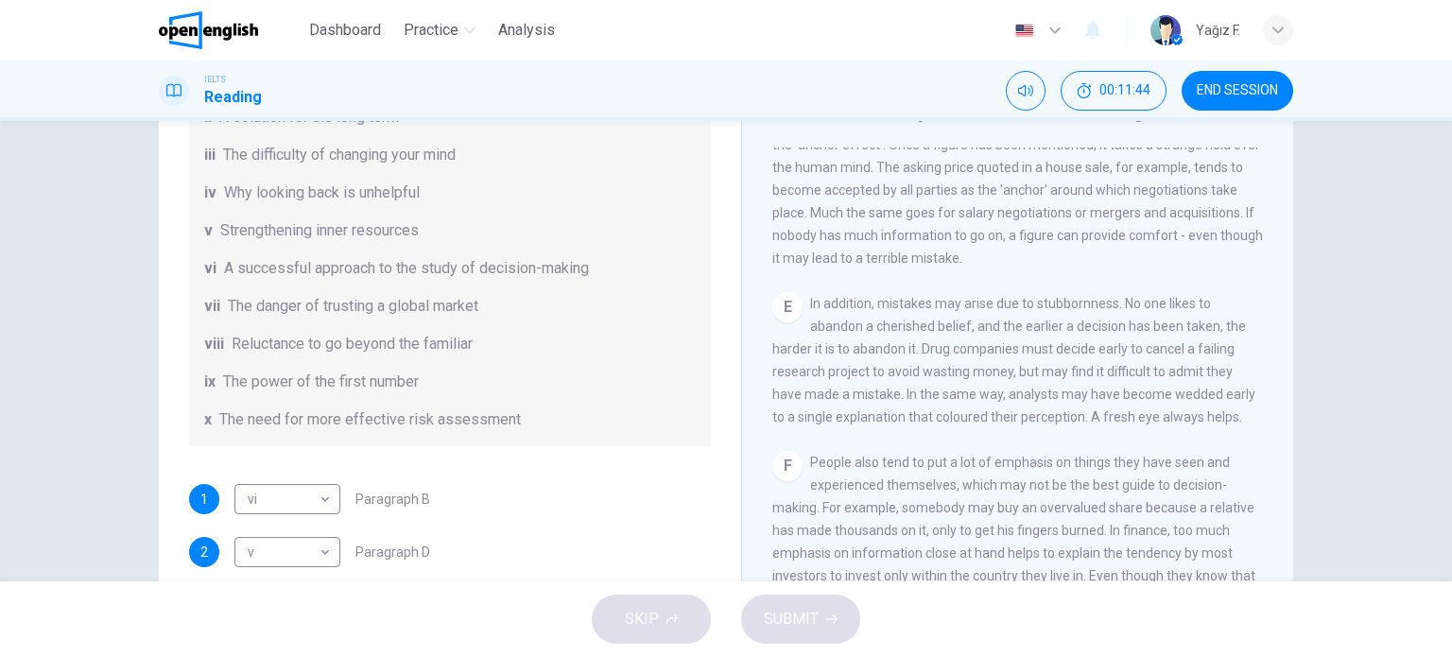
click at [435, 342] on span "Reluctance to go beyond the familiar" at bounding box center [352, 344] width 241 height 23
drag, startPoint x: 234, startPoint y: 397, endPoint x: 372, endPoint y: 396, distance: 138.0
click at [372, 396] on div "List of Headings i Not identifying the correct priorities ii A solution for the…" at bounding box center [450, 230] width 522 height 431
drag, startPoint x: 225, startPoint y: 384, endPoint x: 526, endPoint y: 416, distance: 302.3
click at [342, 376] on span "The power of the first number" at bounding box center [321, 382] width 196 height 23
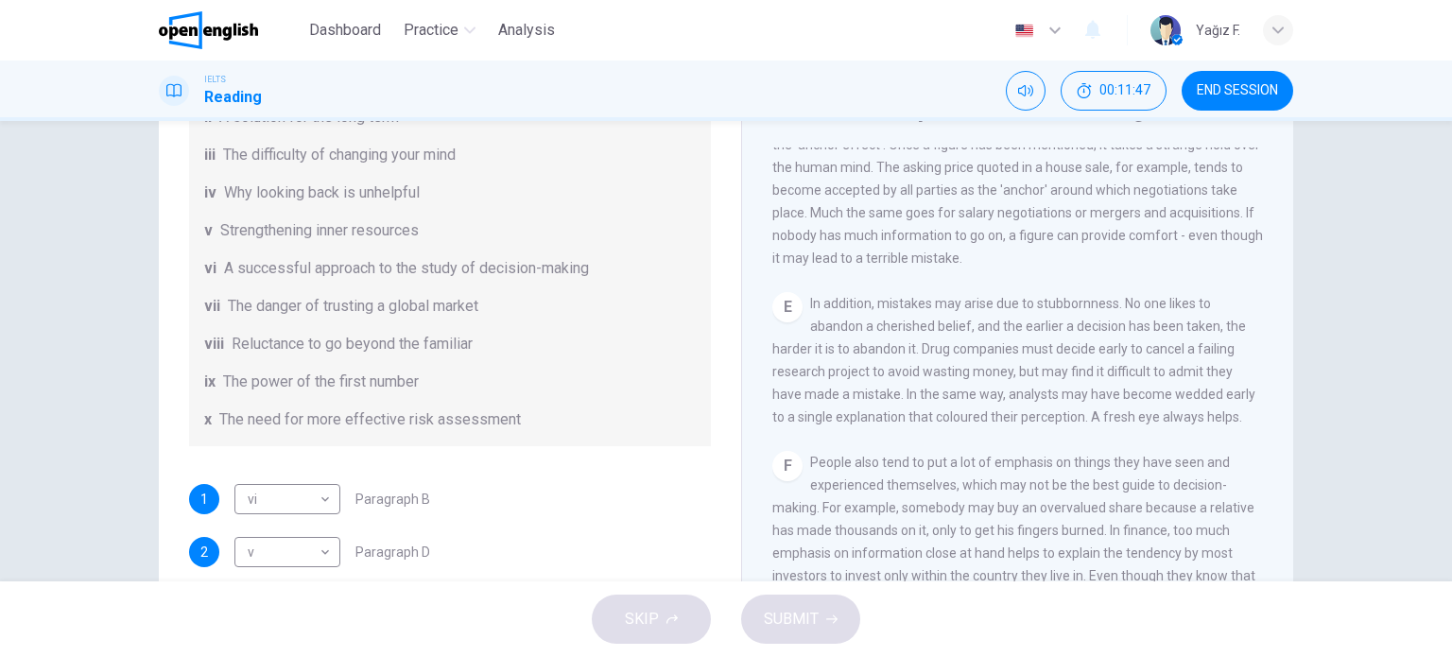
scroll to position [363, 0]
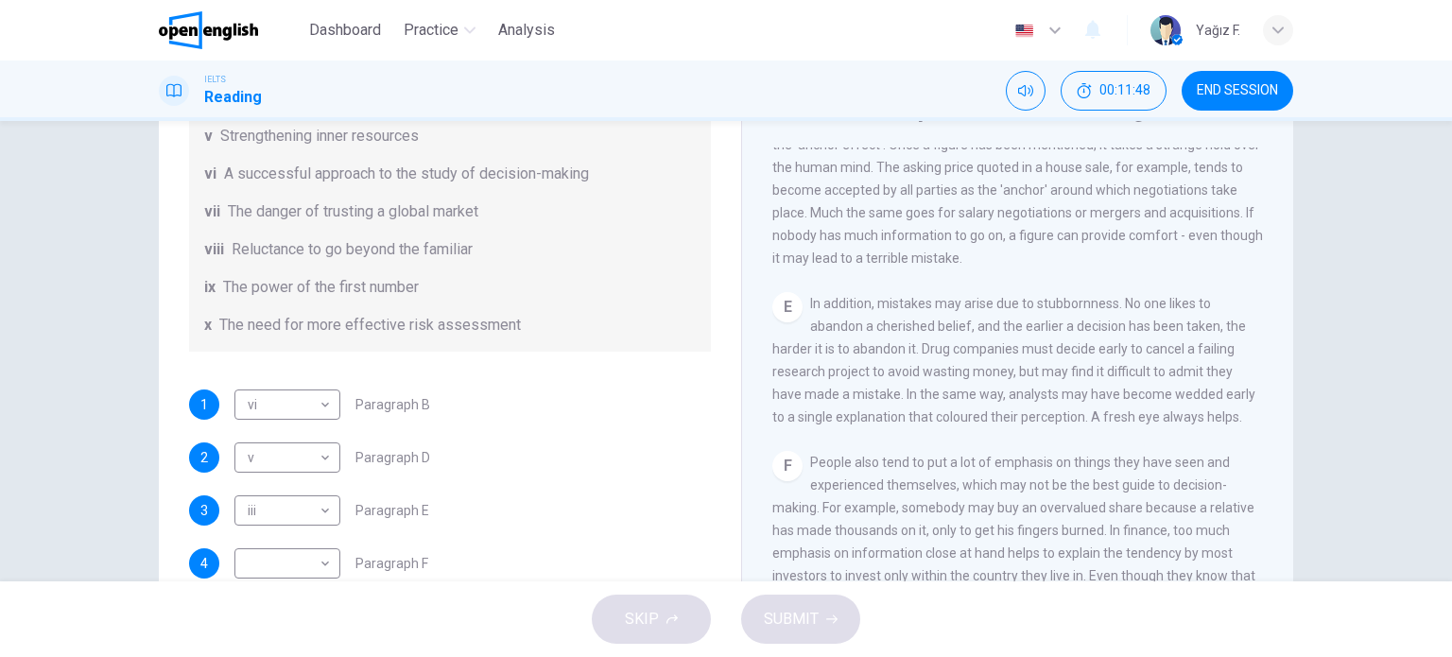
drag, startPoint x: 257, startPoint y: 324, endPoint x: 466, endPoint y: 323, distance: 208.9
click at [466, 323] on span "The need for more effective risk assessment" at bounding box center [370, 325] width 302 height 23
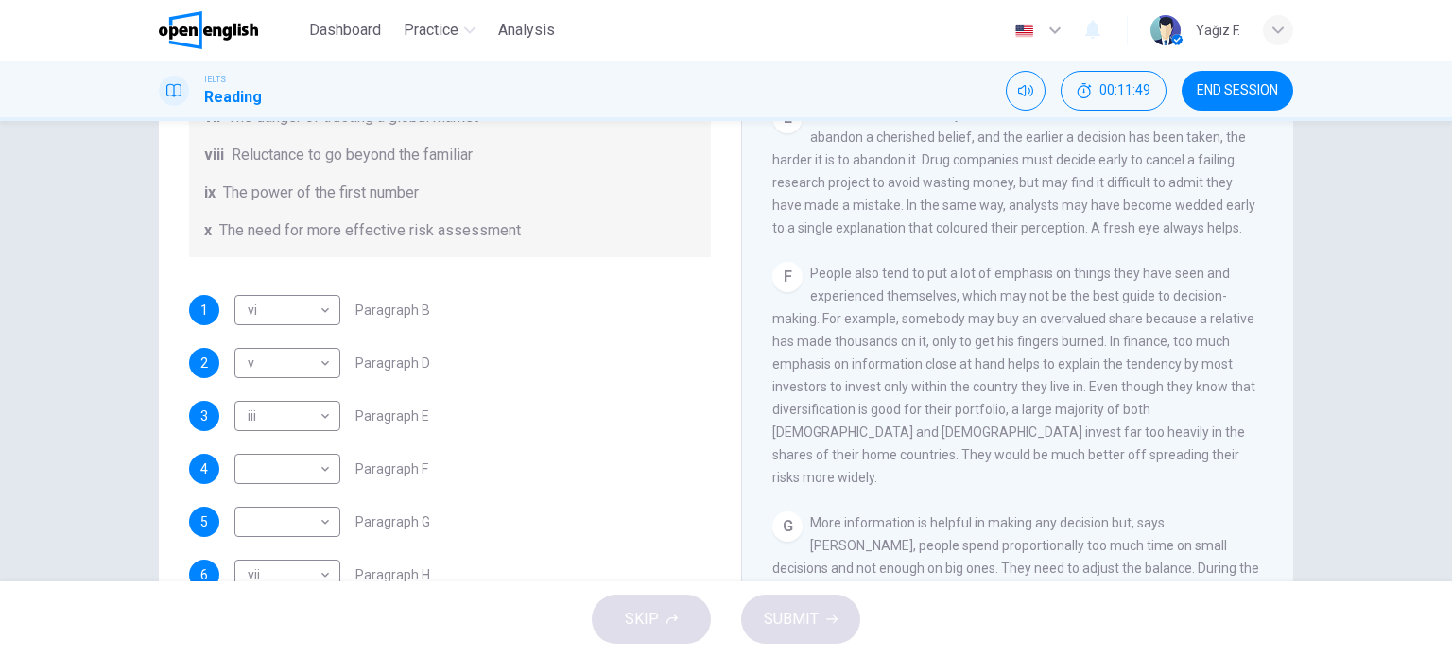
scroll to position [272, 0]
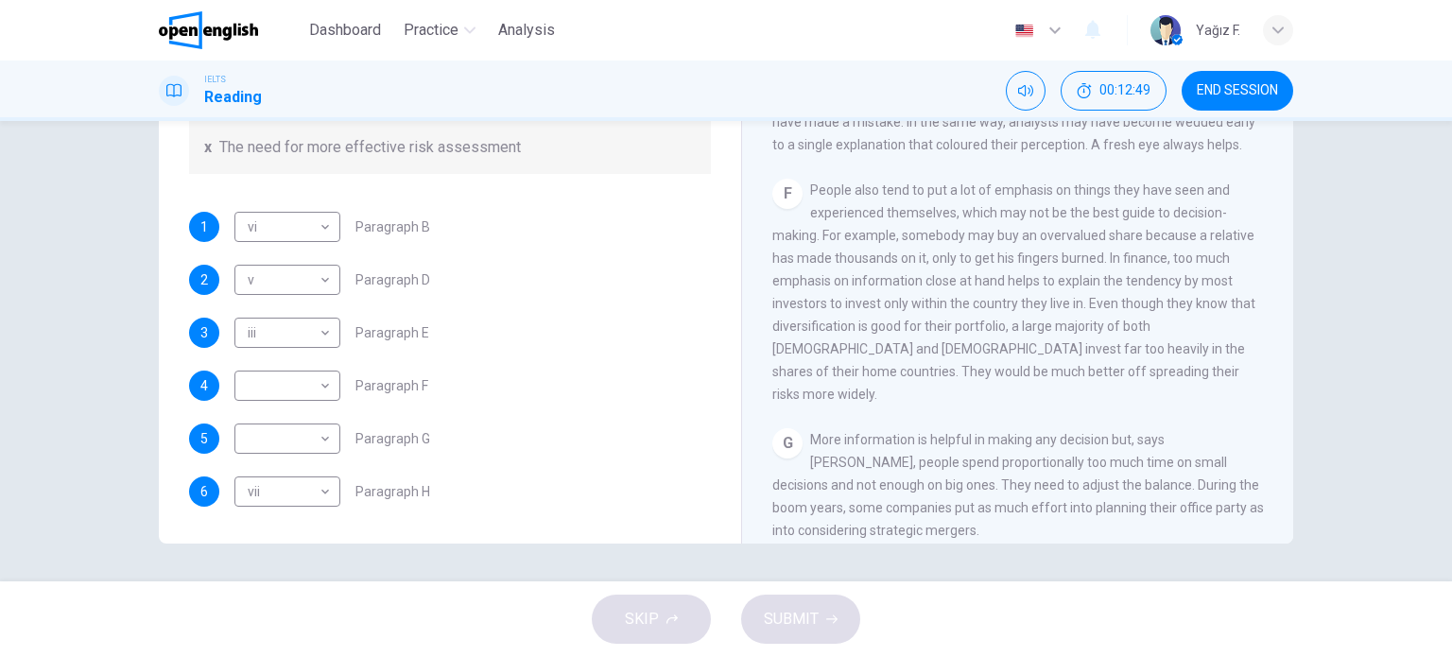
drag, startPoint x: 1088, startPoint y: 390, endPoint x: 1167, endPoint y: 392, distance: 78.5
click at [1167, 392] on span "People also tend to put a lot of emphasis on things they have seen and experien…" at bounding box center [1013, 291] width 483 height 219
drag, startPoint x: 843, startPoint y: 418, endPoint x: 897, endPoint y: 421, distance: 54.0
click at [897, 406] on div "F People also tend to put a lot of emphasis on things they have seen and experi…" at bounding box center [1018, 292] width 492 height 227
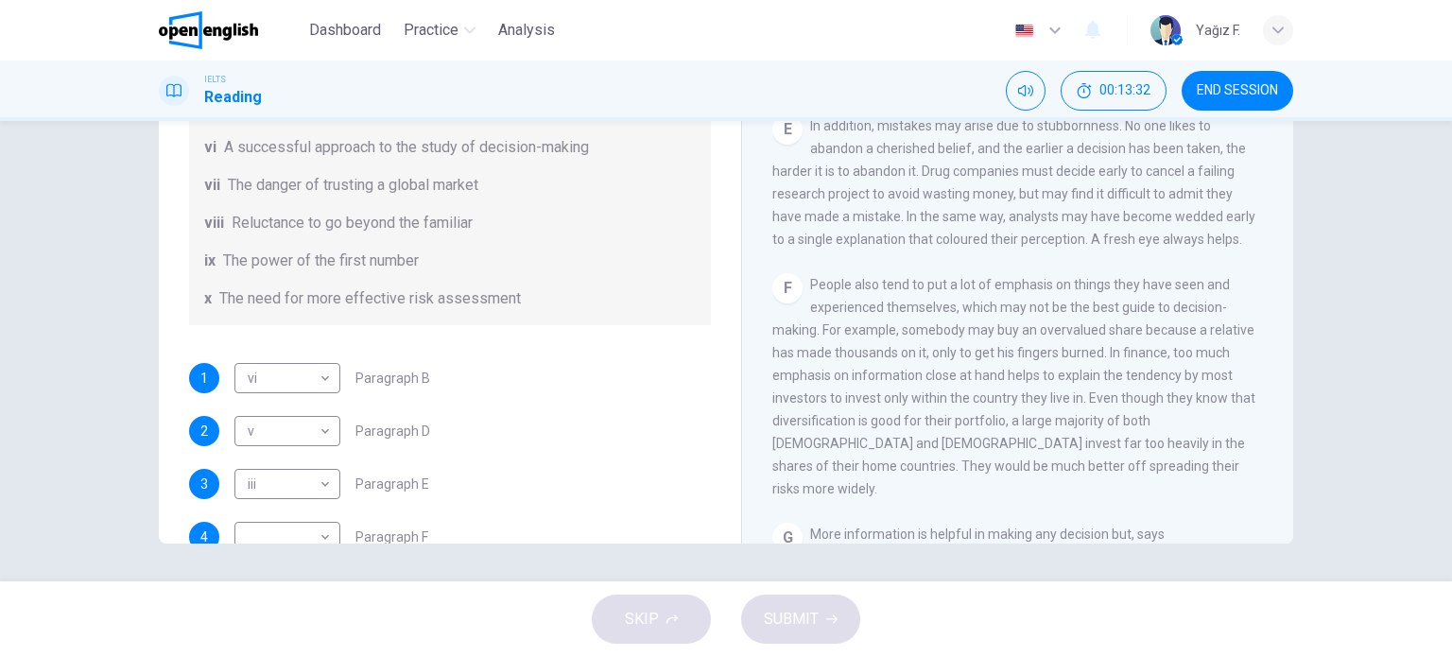
scroll to position [363, 0]
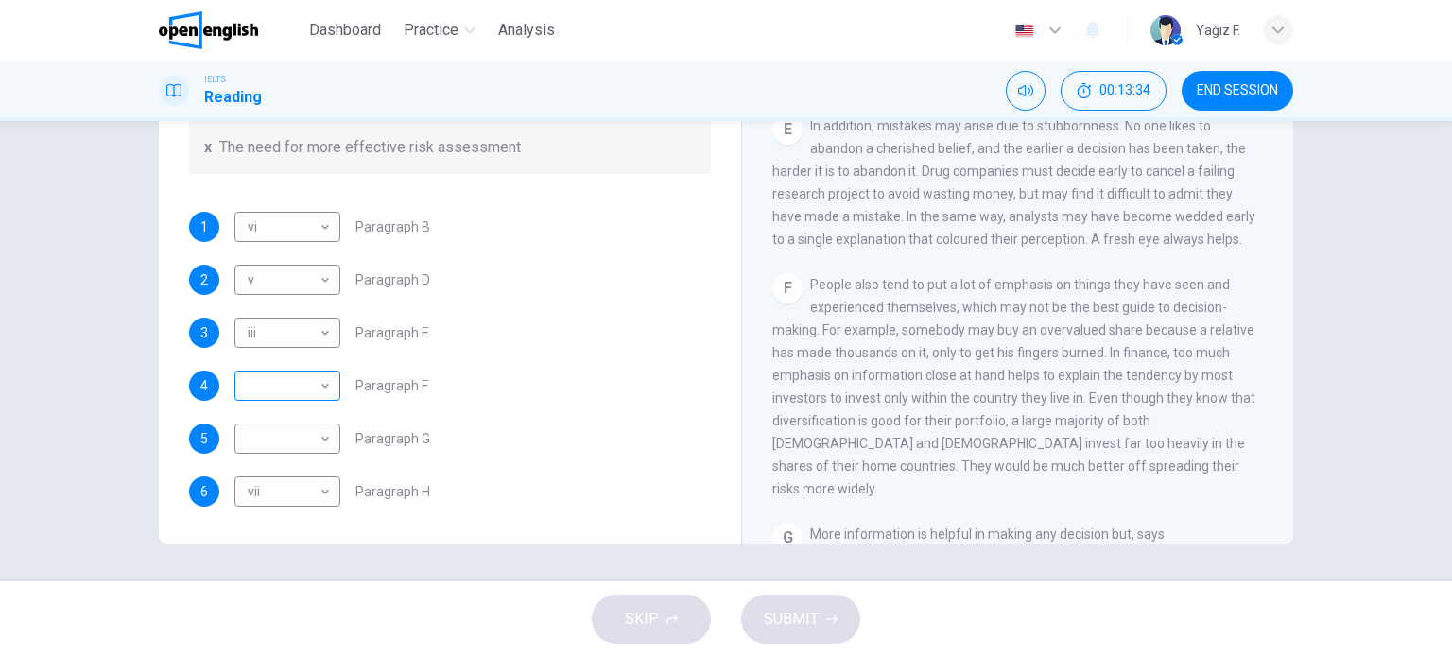
click at [310, 382] on body "This site uses cookies, as explained in our Privacy Policy . If you agree to th…" at bounding box center [726, 328] width 1452 height 657
click at [544, 317] on div at bounding box center [726, 328] width 1452 height 657
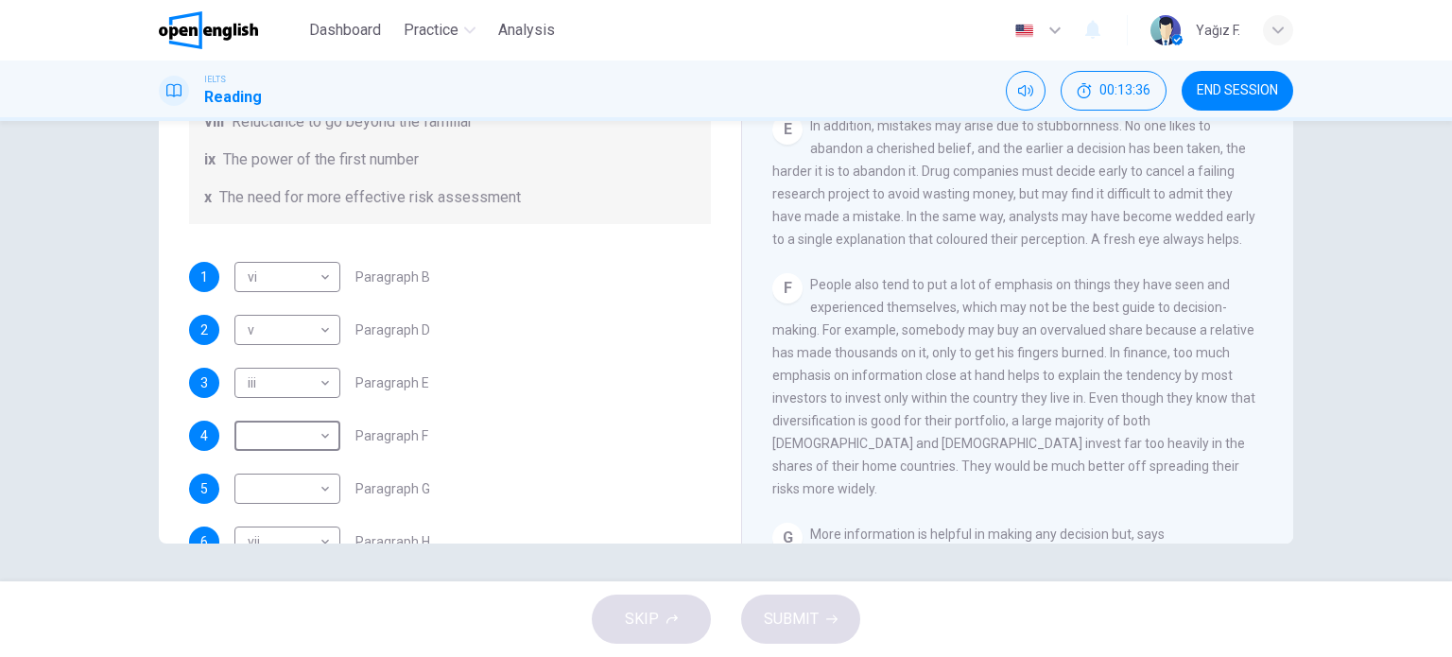
scroll to position [268, 0]
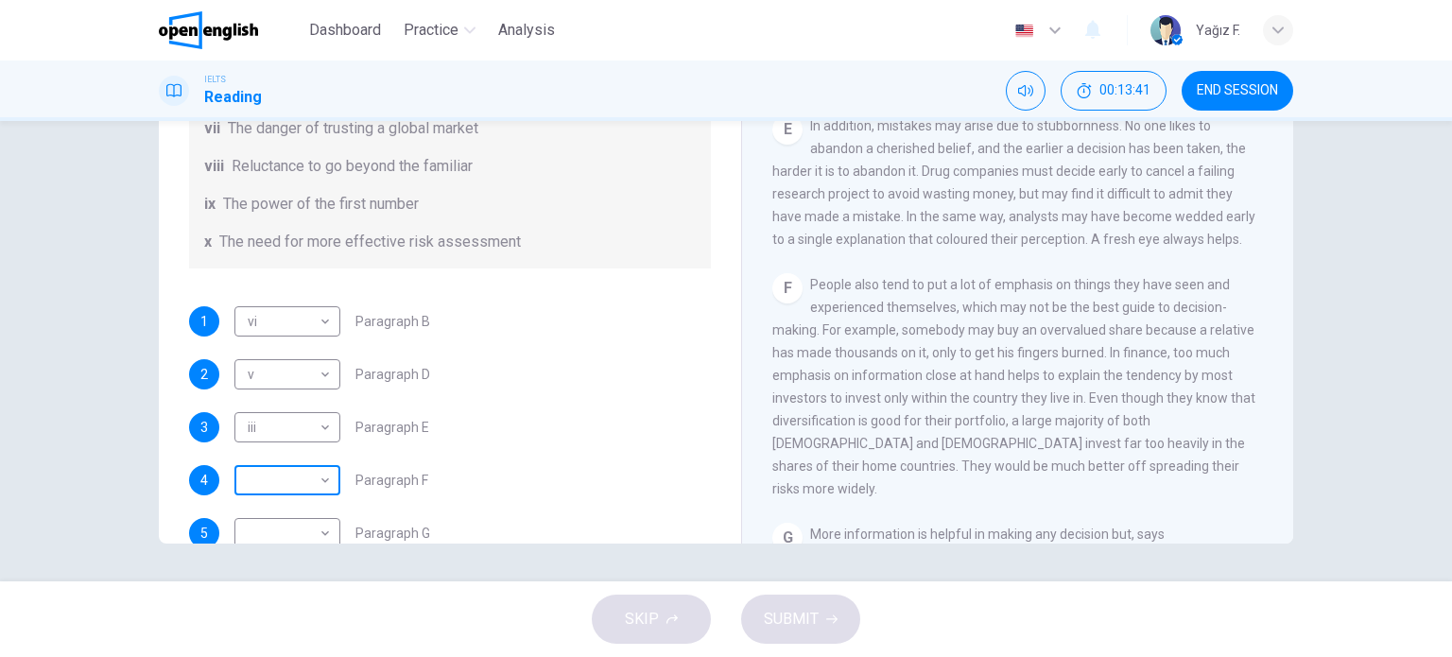
click at [288, 489] on body "This site uses cookies, as explained in our Privacy Policy . If you agree to th…" at bounding box center [726, 328] width 1452 height 657
click at [284, 562] on li "viii" at bounding box center [283, 566] width 106 height 30
type input "****"
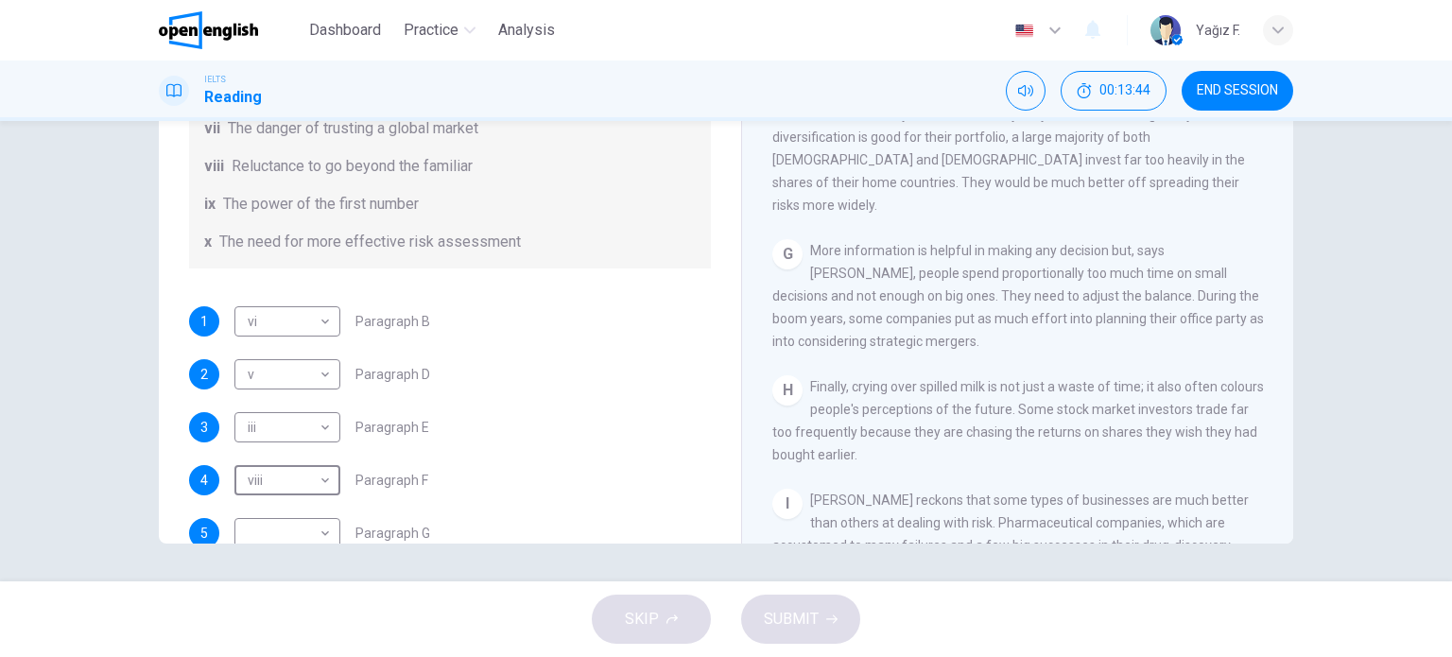
scroll to position [363, 0]
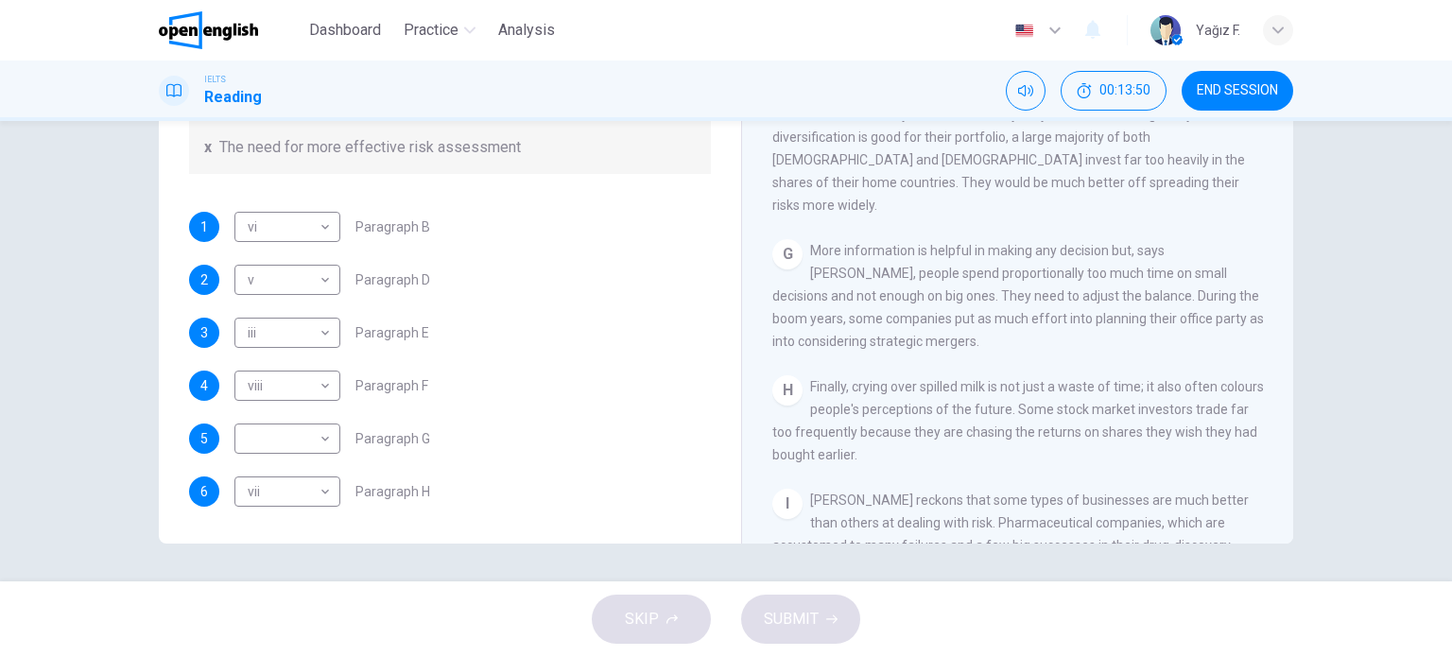
drag, startPoint x: 1095, startPoint y: 291, endPoint x: 1208, endPoint y: 291, distance: 113.4
click at [1208, 291] on span "More information is helpful in making any decision but, says [PERSON_NAME], peo…" at bounding box center [1018, 296] width 492 height 106
drag, startPoint x: 816, startPoint y: 315, endPoint x: 907, endPoint y: 311, distance: 91.8
click at [904, 311] on span "More information is helpful in making any decision but, says [PERSON_NAME], peo…" at bounding box center [1018, 296] width 492 height 106
drag, startPoint x: 998, startPoint y: 313, endPoint x: 1084, endPoint y: 319, distance: 86.2
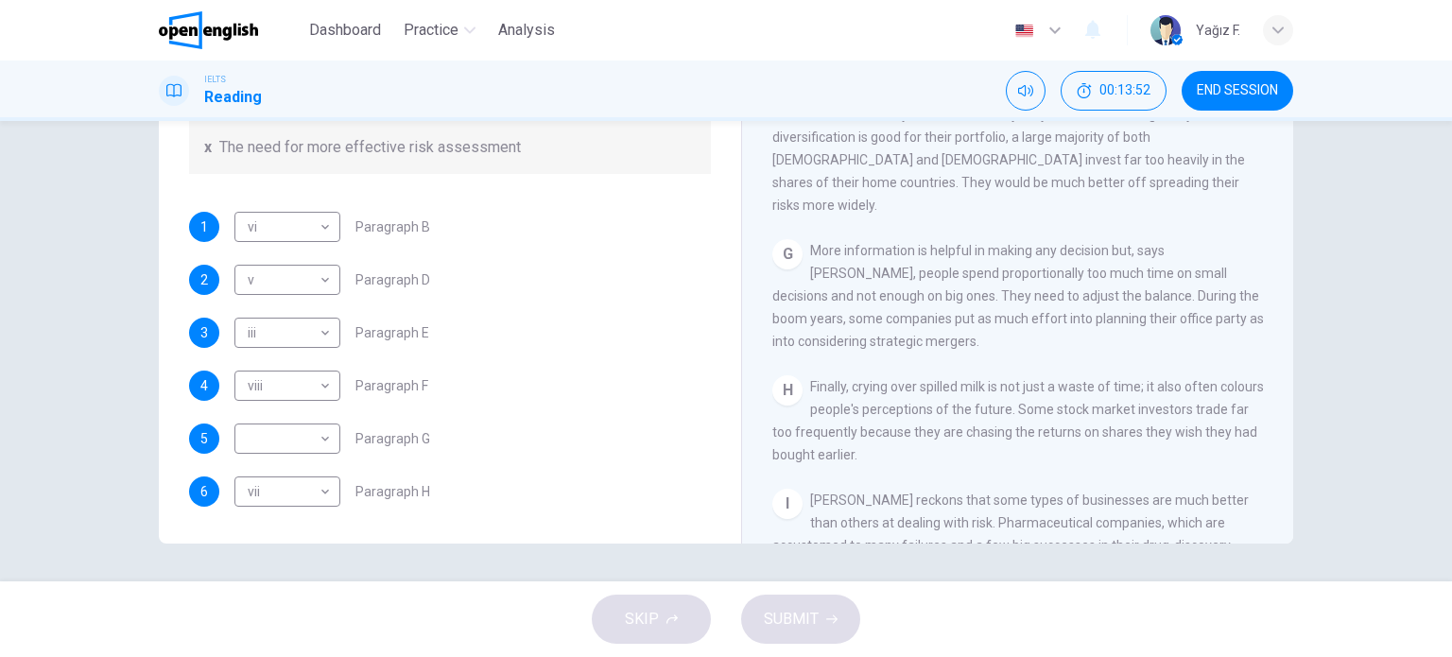
click at [1084, 319] on span "More information is helpful in making any decision but, says [PERSON_NAME], peo…" at bounding box center [1018, 296] width 492 height 106
drag, startPoint x: 815, startPoint y: 337, endPoint x: 1194, endPoint y: 335, distance: 379.1
click at [1194, 335] on span "More information is helpful in making any decision but, says [PERSON_NAME], peo…" at bounding box center [1018, 296] width 492 height 106
drag, startPoint x: 866, startPoint y: 371, endPoint x: 957, endPoint y: 365, distance: 90.9
click at [957, 353] on div "G More information is helpful in making any decision but, says [PERSON_NAME], p…" at bounding box center [1018, 295] width 492 height 113
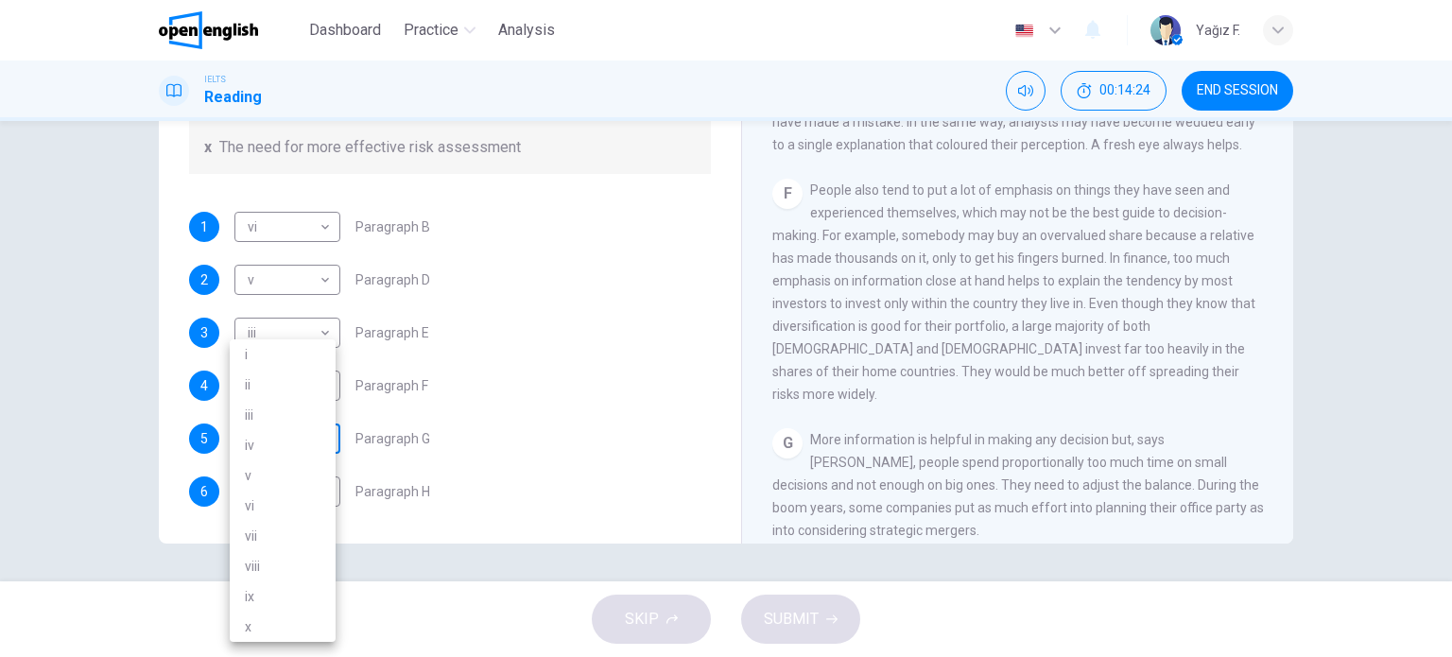
click at [268, 441] on body "This site uses cookies, as explained in our Privacy Policy . If you agree to th…" at bounding box center [726, 328] width 1452 height 657
click at [263, 355] on li "i" at bounding box center [283, 354] width 106 height 30
type input "*"
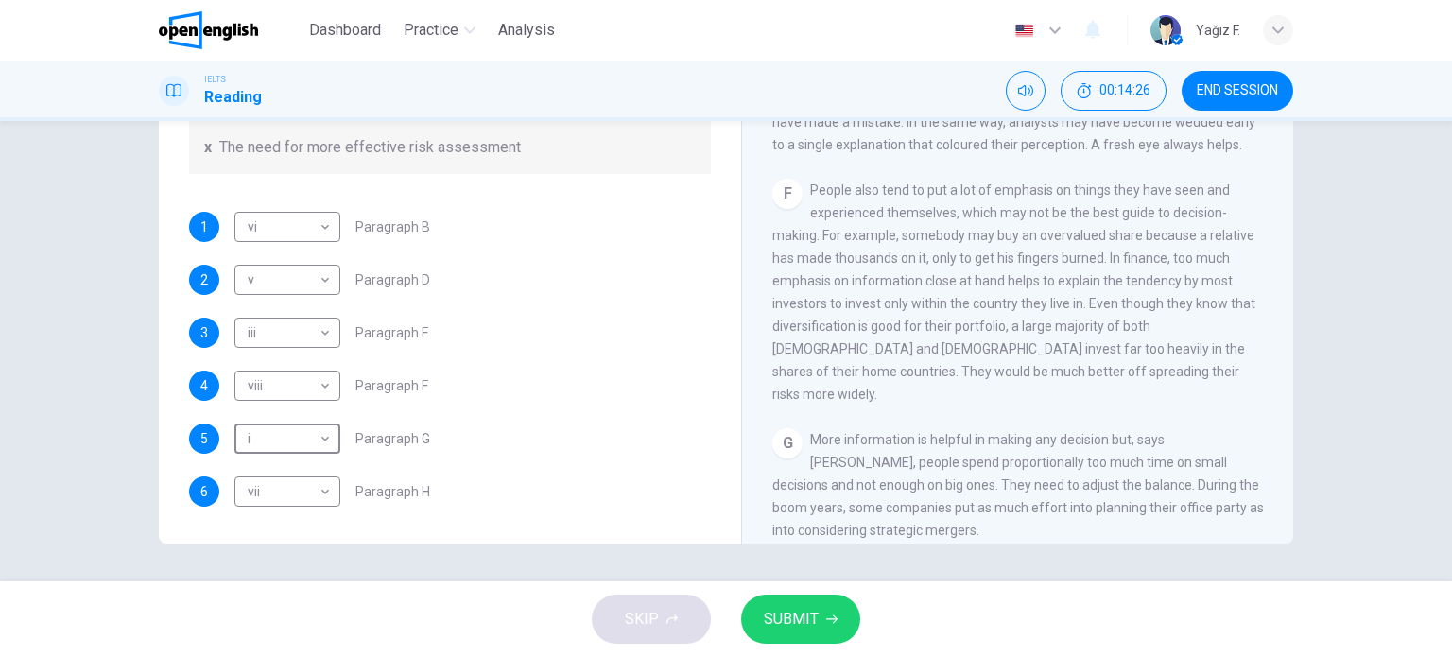
click at [834, 623] on icon "button" at bounding box center [831, 619] width 11 height 11
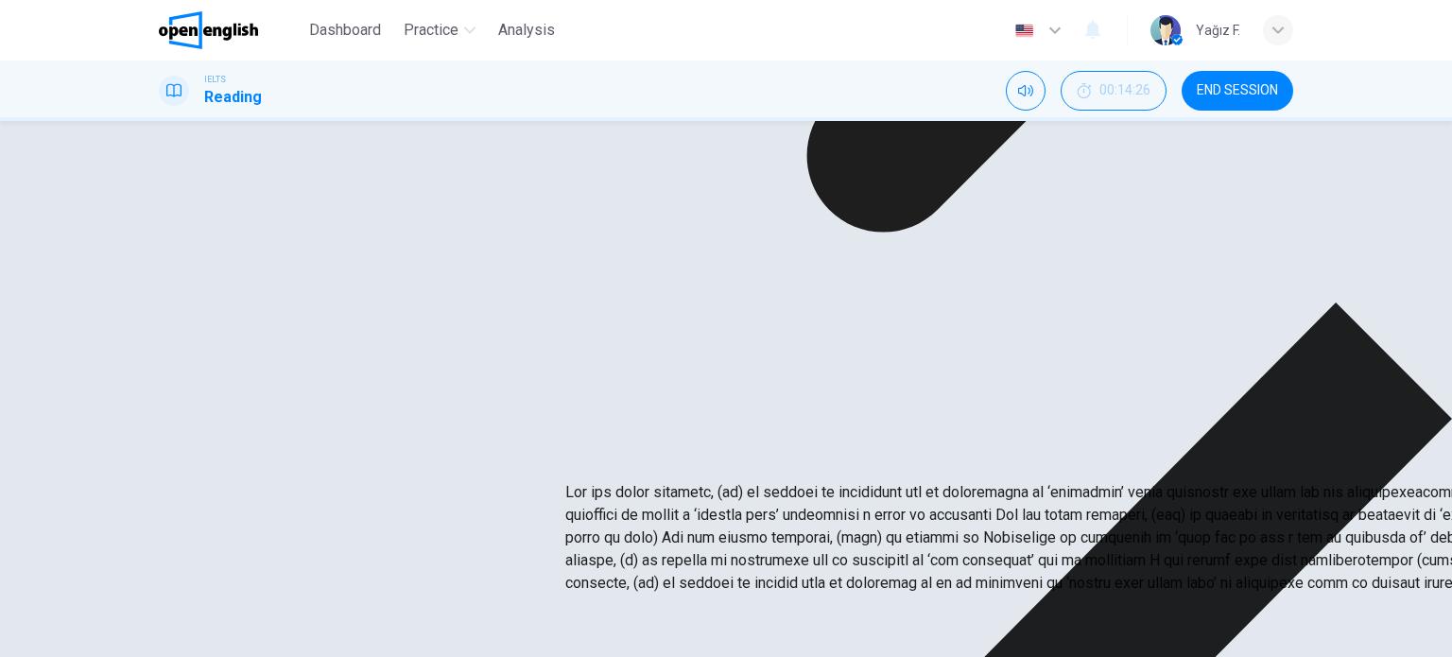
drag, startPoint x: 605, startPoint y: 276, endPoint x: 739, endPoint y: 272, distance: 134.3
click at [739, 481] on p at bounding box center [1291, 537] width 1452 height 113
drag, startPoint x: 749, startPoint y: 276, endPoint x: 765, endPoint y: 276, distance: 16.1
click at [765, 481] on p at bounding box center [1291, 537] width 1452 height 113
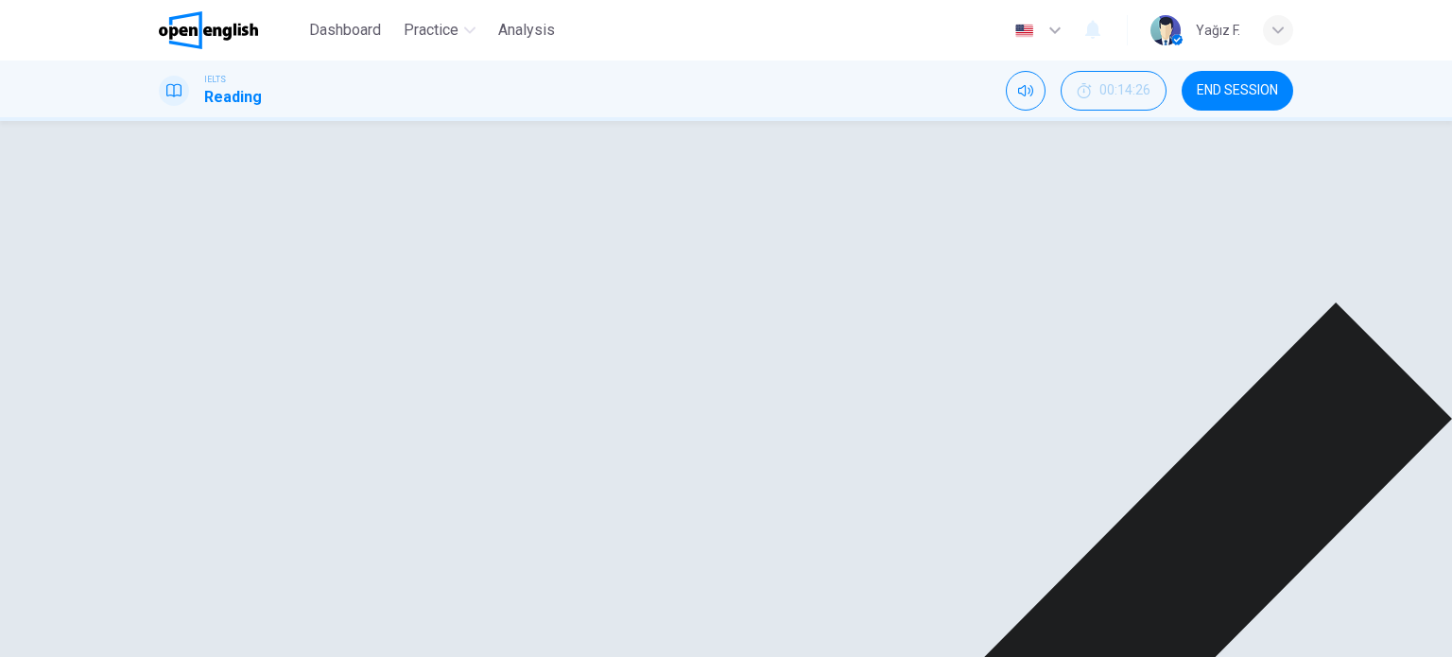
scroll to position [1716, 0]
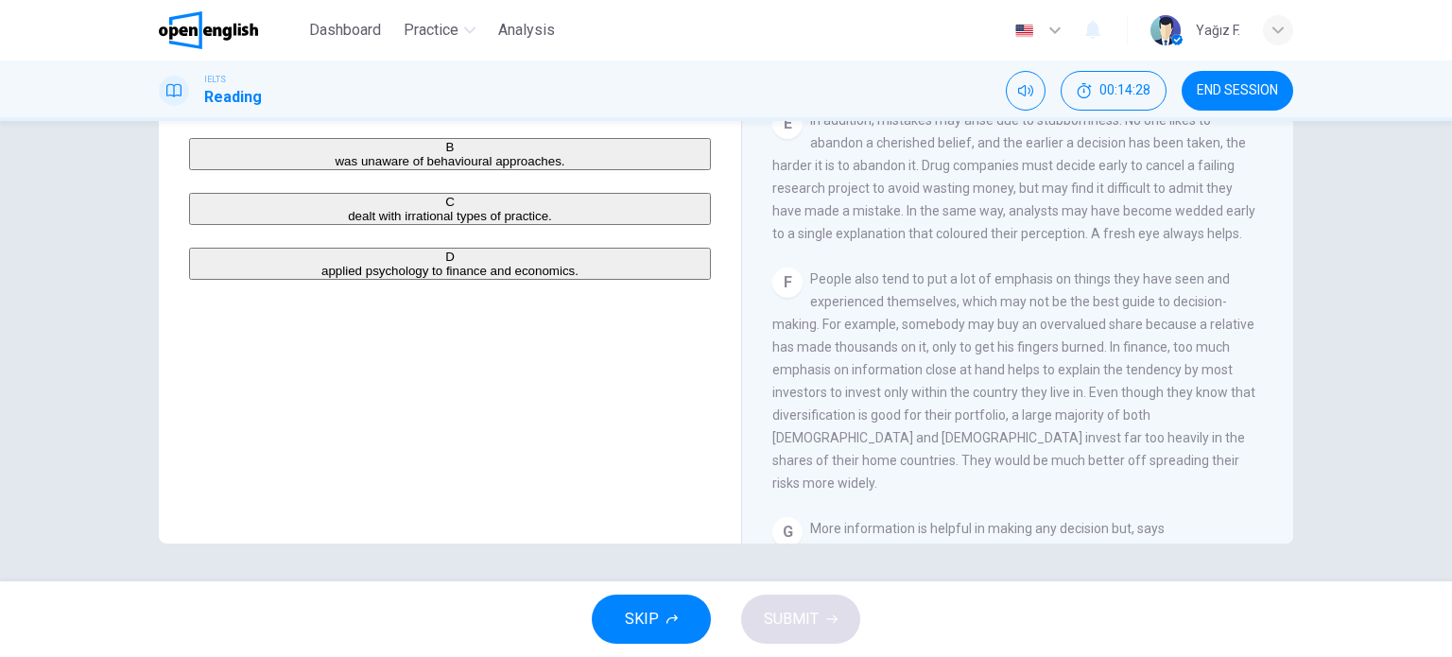
scroll to position [1323, 0]
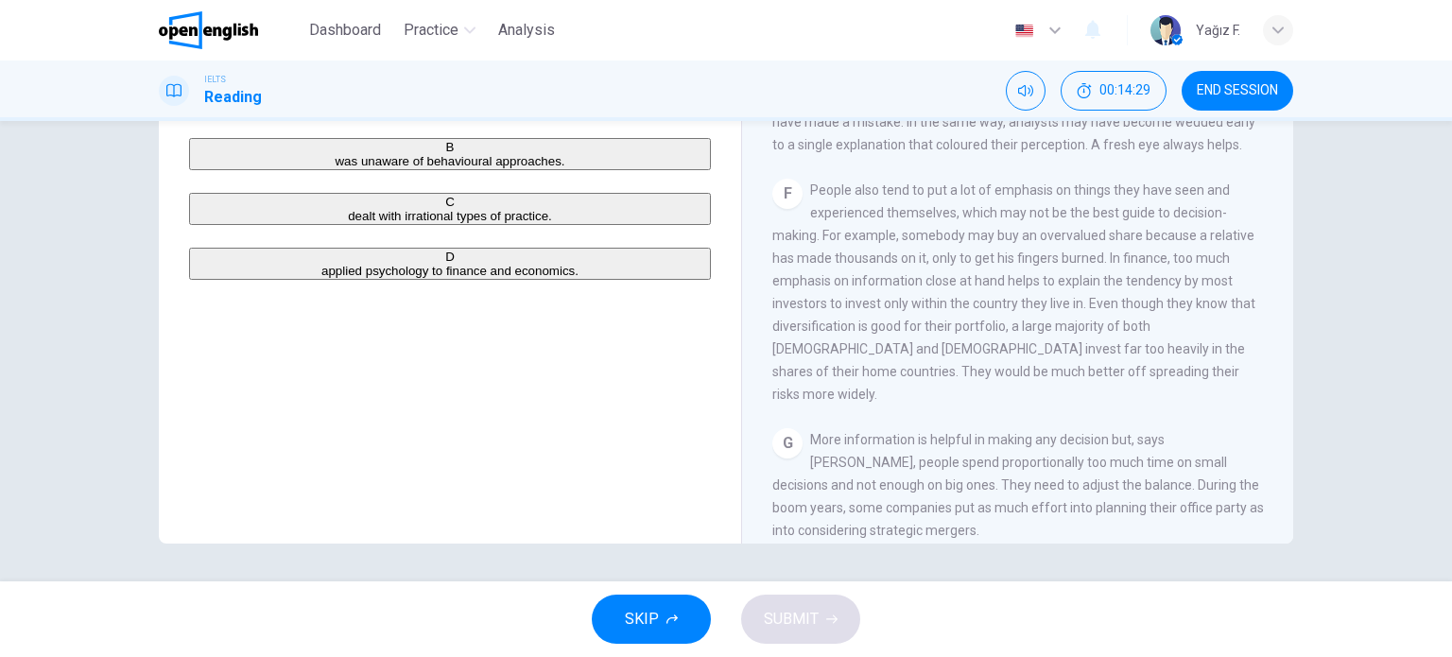
click at [1231, 102] on button "END SESSION" at bounding box center [1238, 91] width 112 height 40
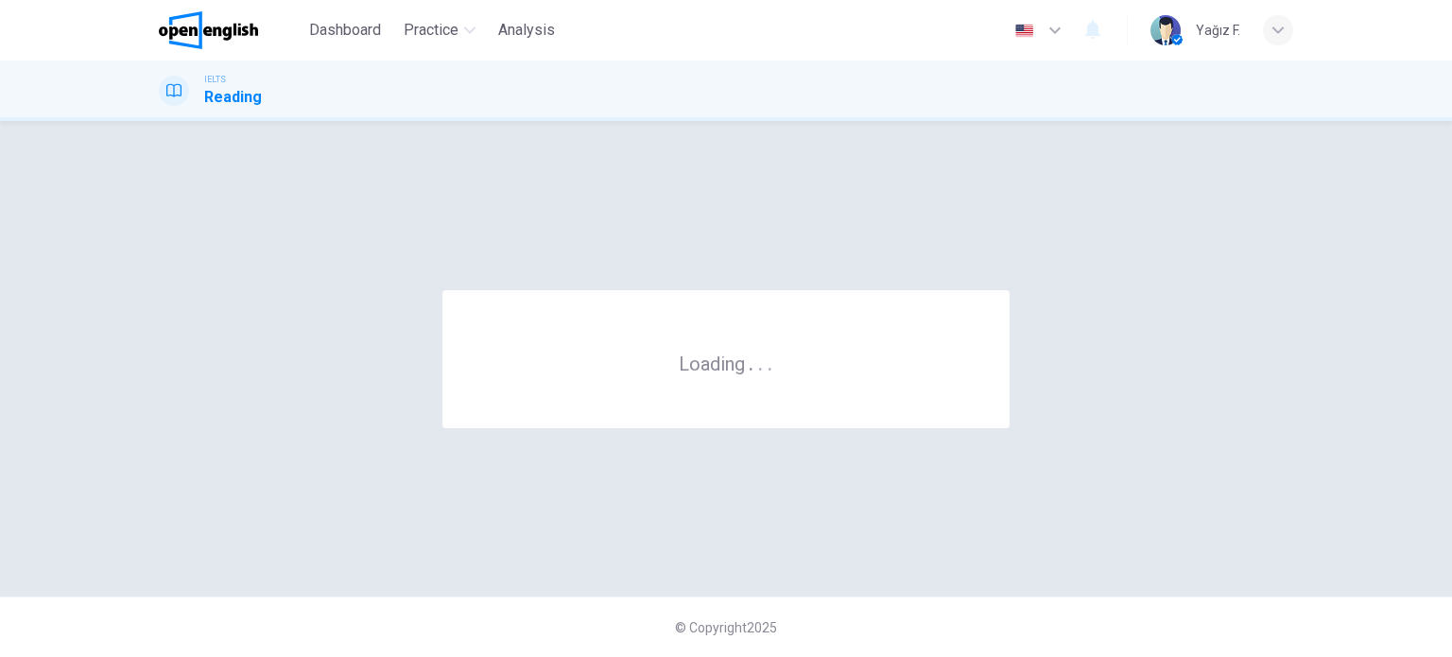
scroll to position [0, 0]
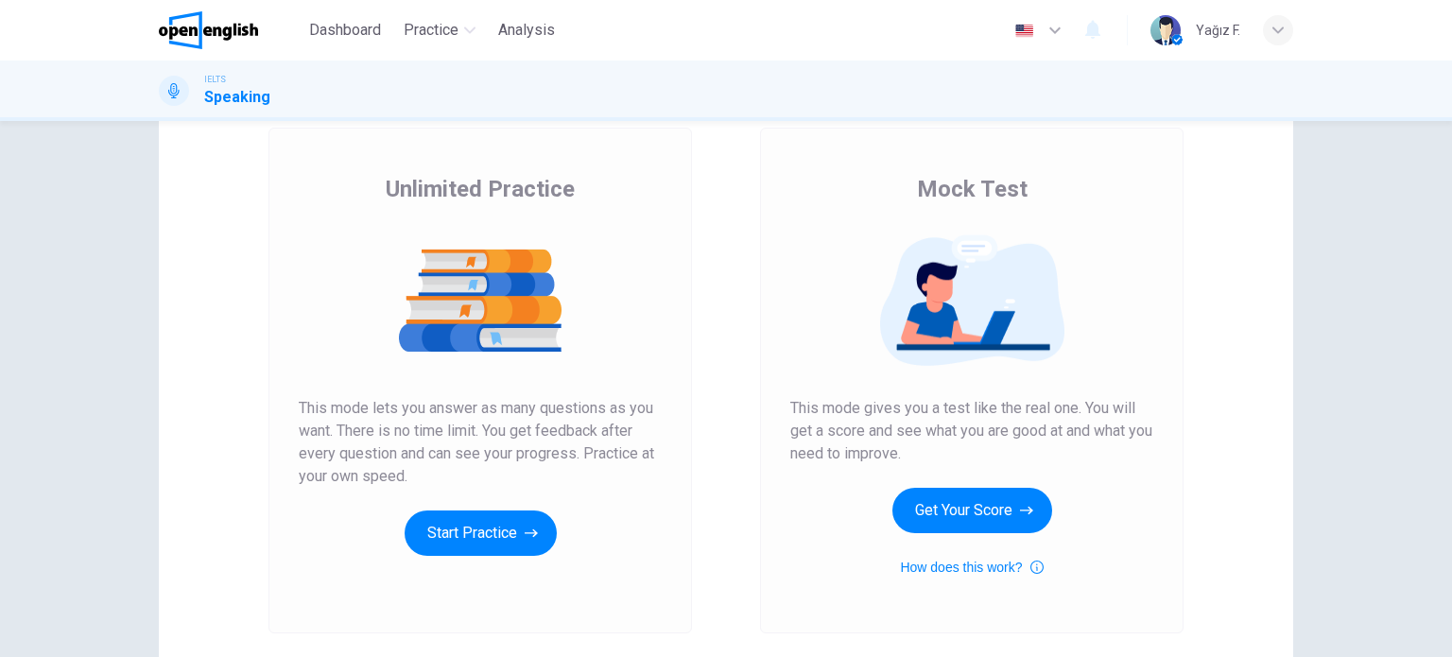
scroll to position [189, 0]
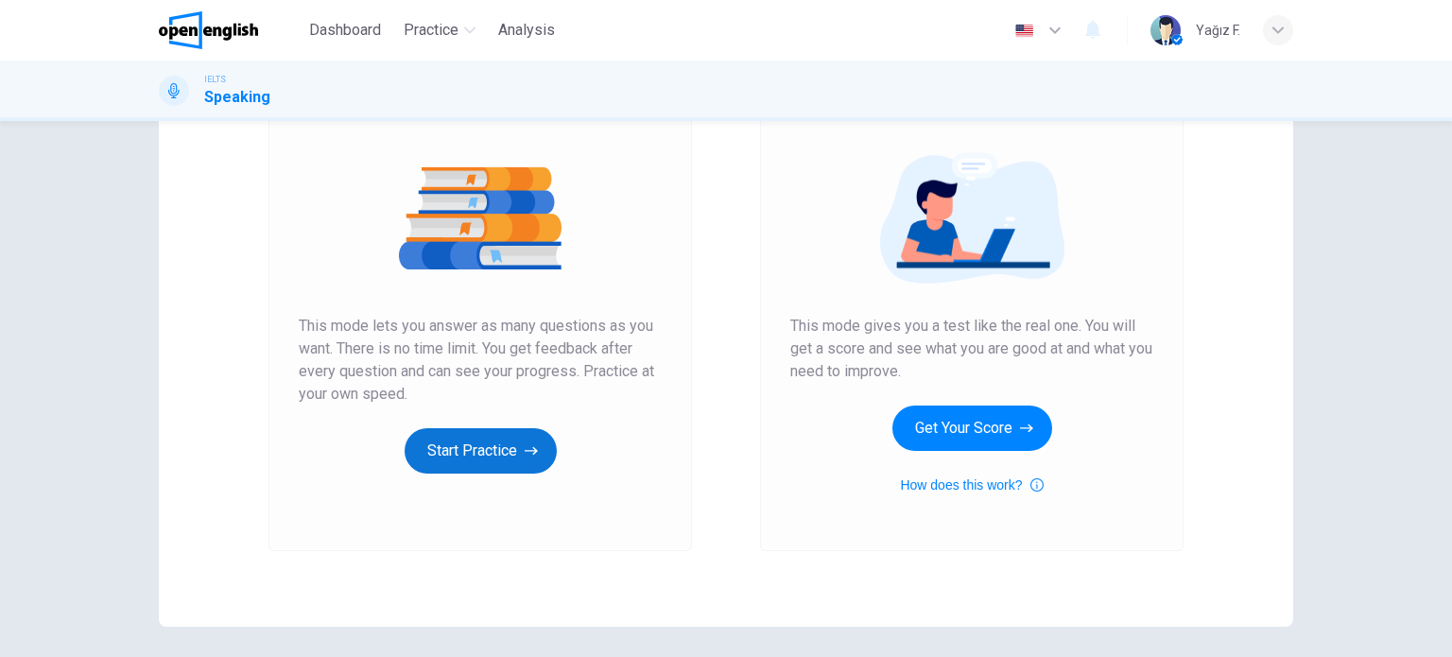
click at [447, 453] on button "Start Practice" at bounding box center [481, 450] width 152 height 45
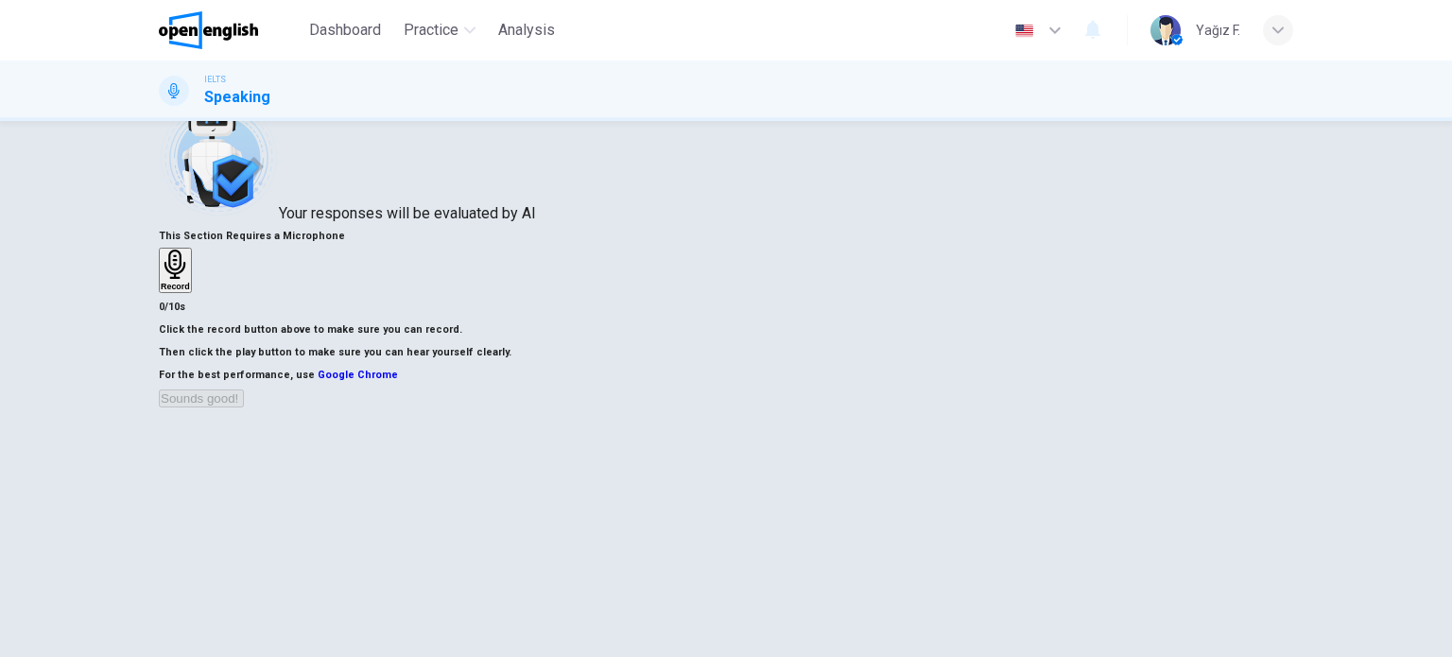
scroll to position [95, 0]
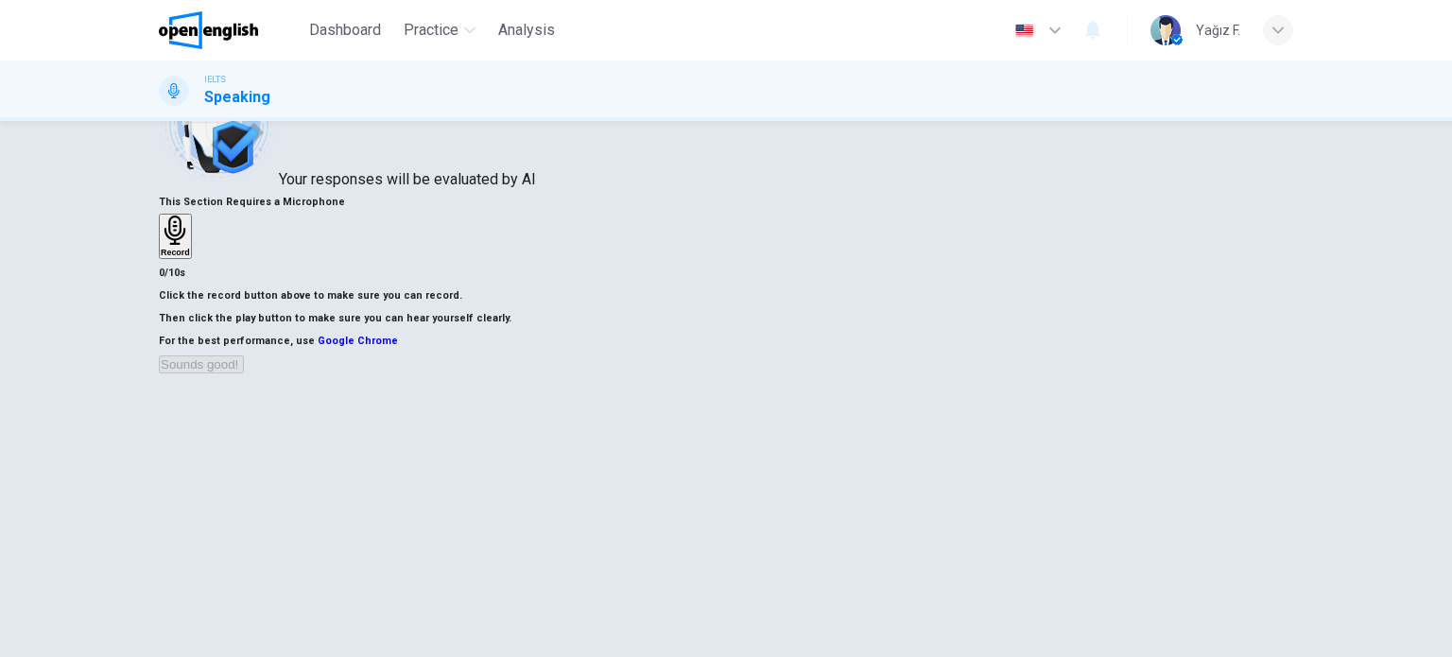
click at [190, 227] on div "Record" at bounding box center [175, 237] width 29 height 42
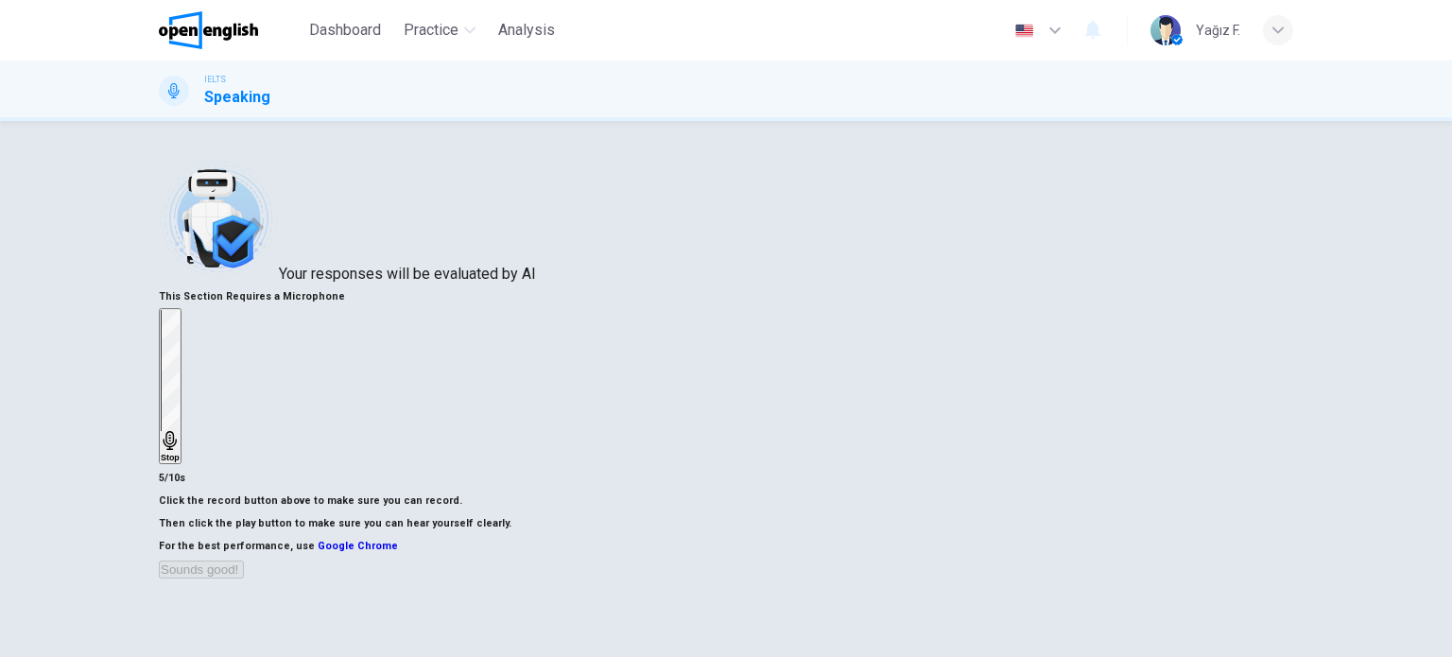
scroll to position [189, 0]
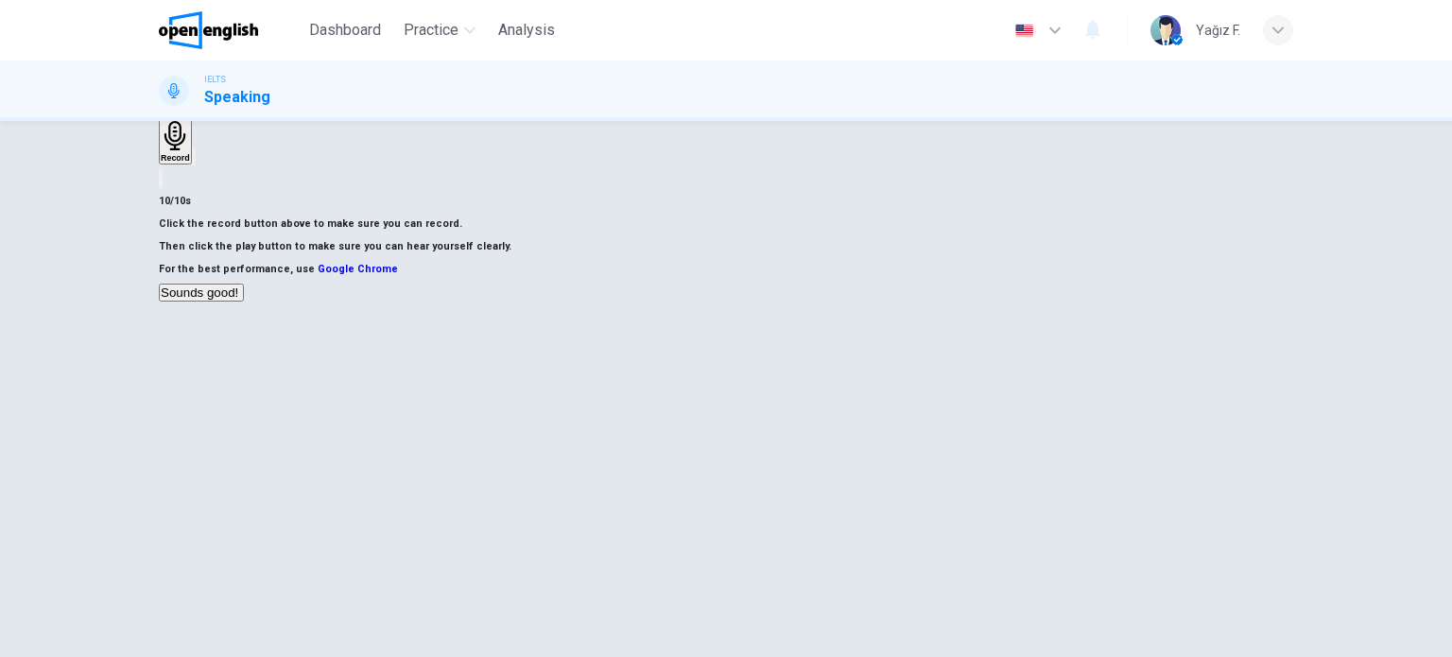
click at [244, 302] on button "Sounds good!" at bounding box center [201, 293] width 85 height 18
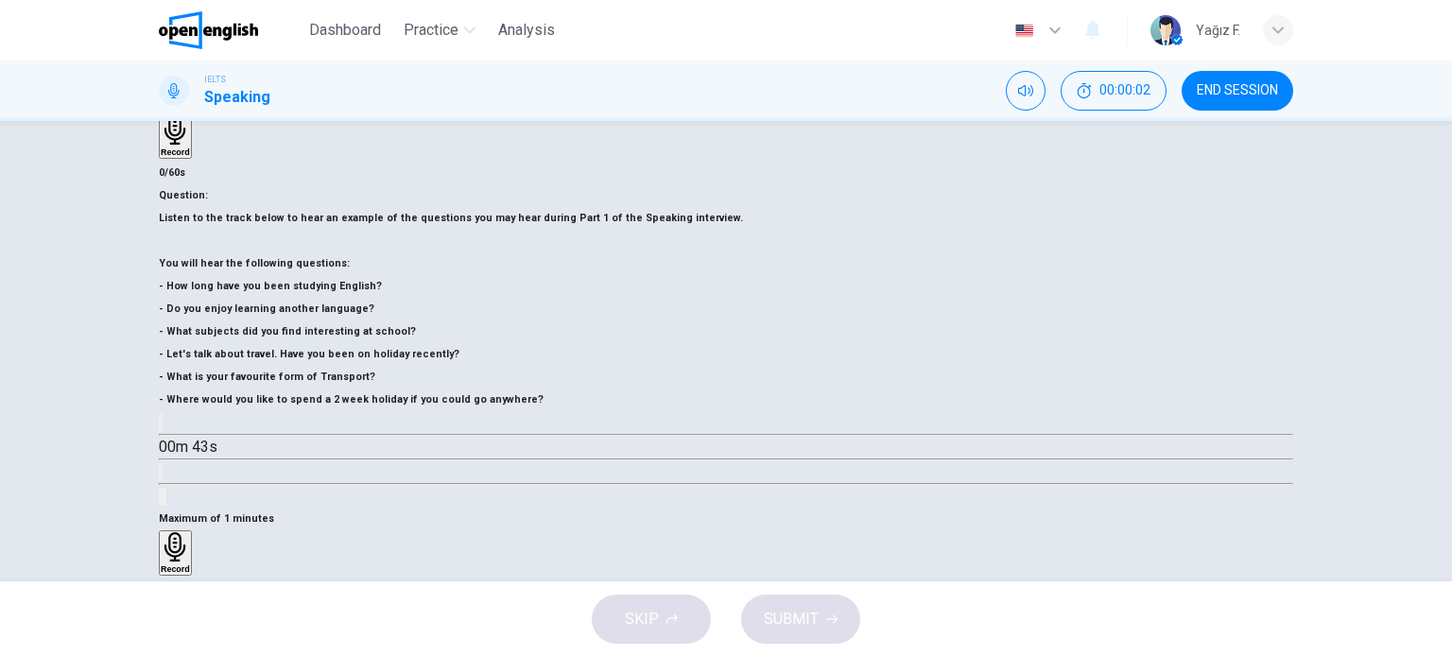
drag, startPoint x: 277, startPoint y: 242, endPoint x: 398, endPoint y: 257, distance: 121.9
click at [398, 257] on h6 "Listen to the track below to hear an example of the questions you may hear duri…" at bounding box center [726, 309] width 1134 height 204
click at [161, 427] on icon "button" at bounding box center [161, 427] width 0 height 0
type input "*"
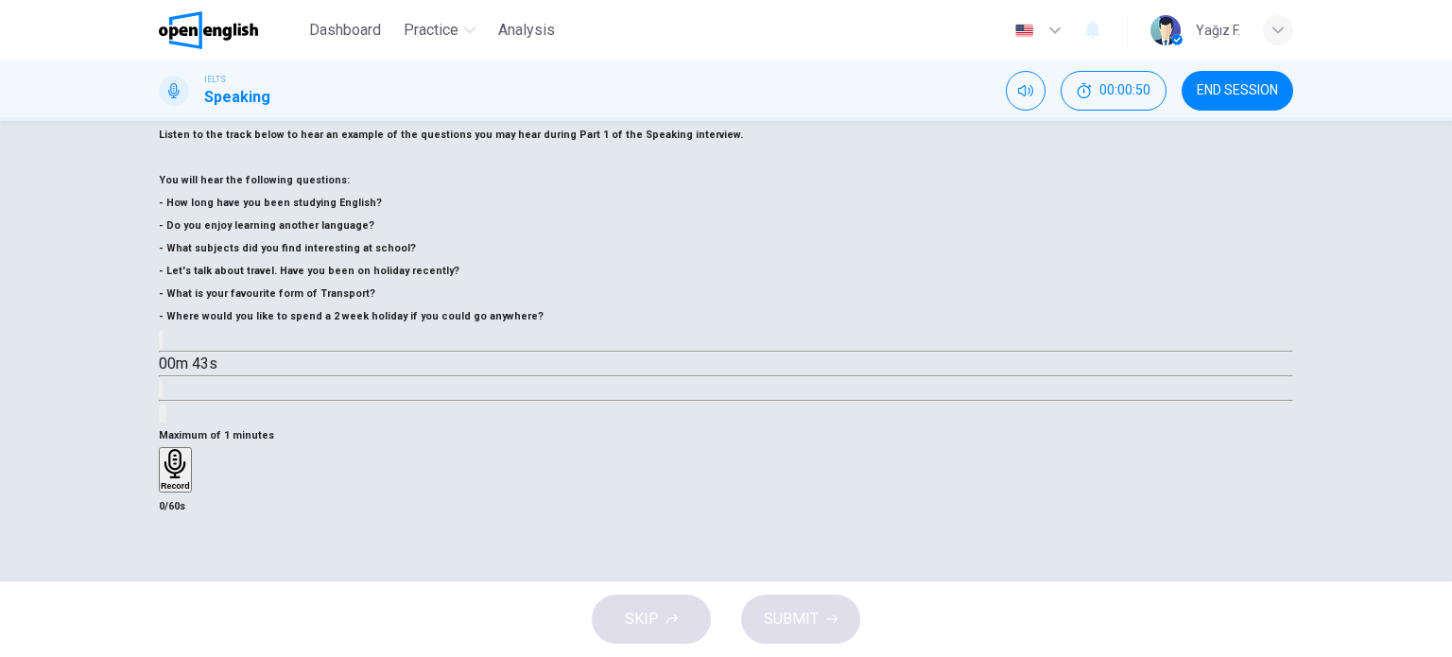
scroll to position [178, 0]
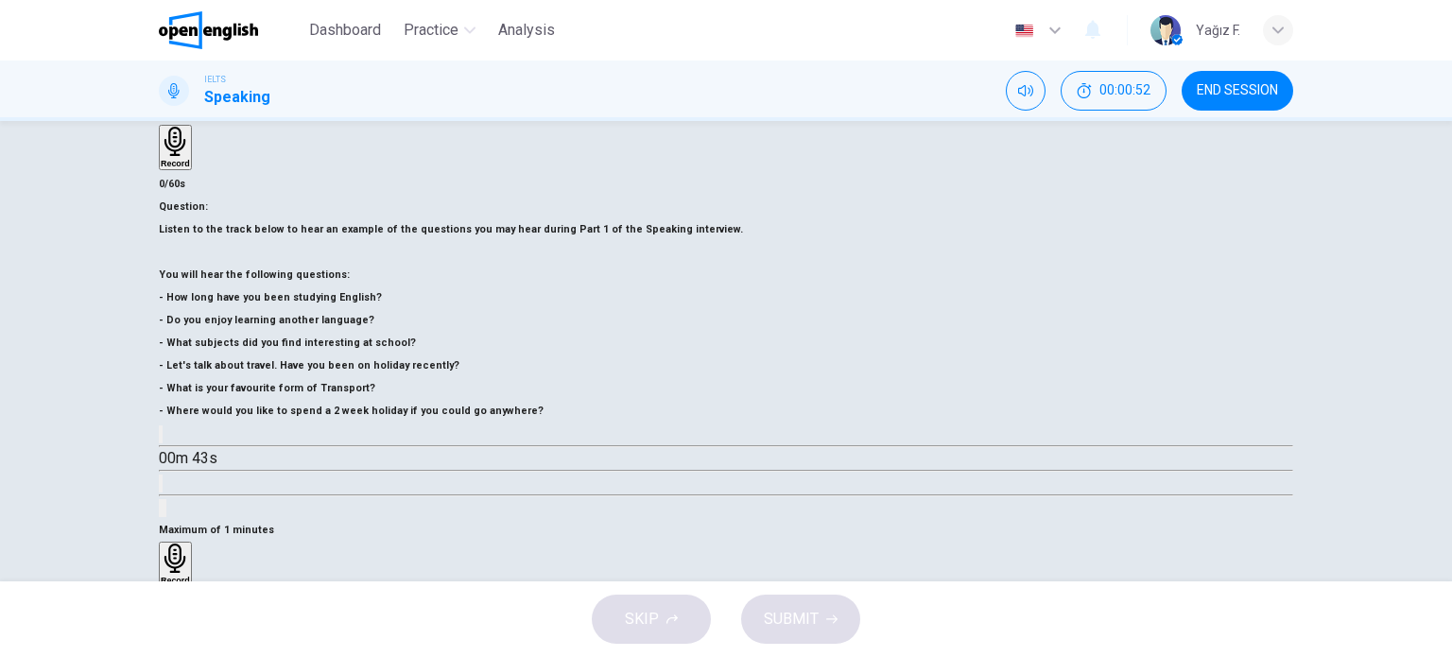
click at [190, 544] on icon "button" at bounding box center [175, 558] width 29 height 29
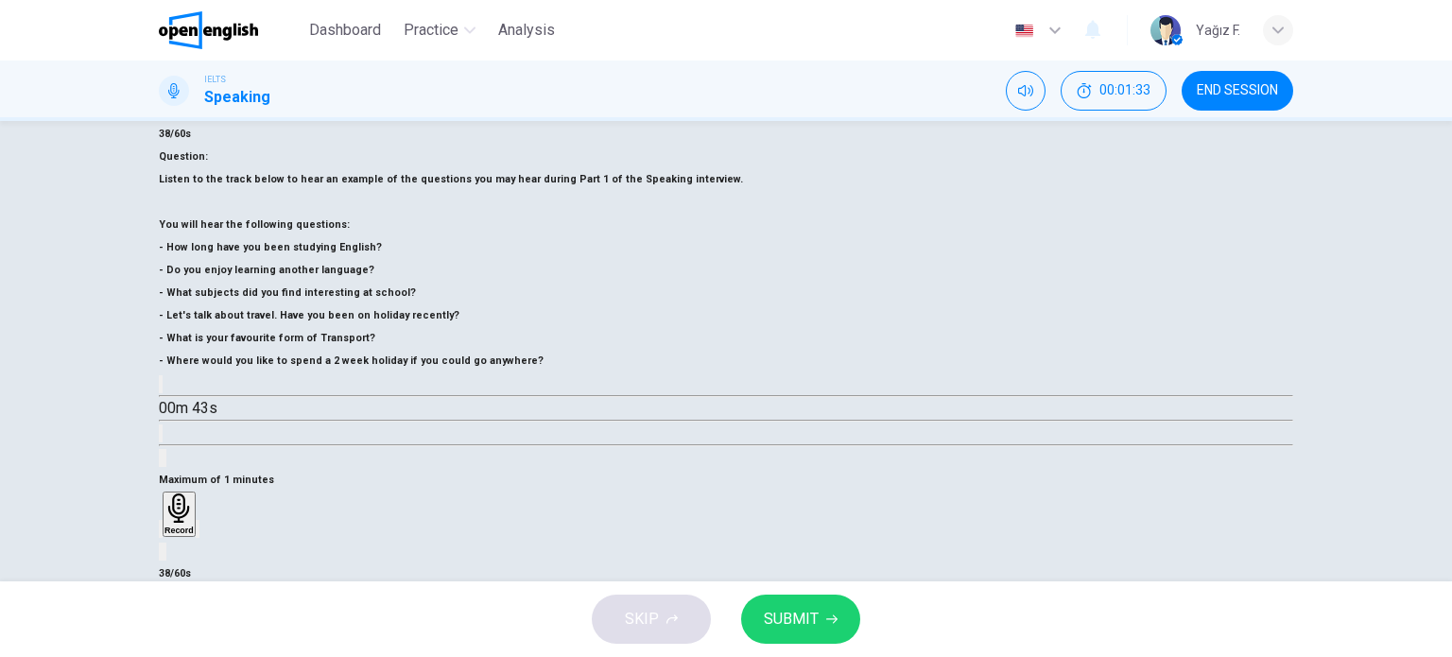
scroll to position [272, 0]
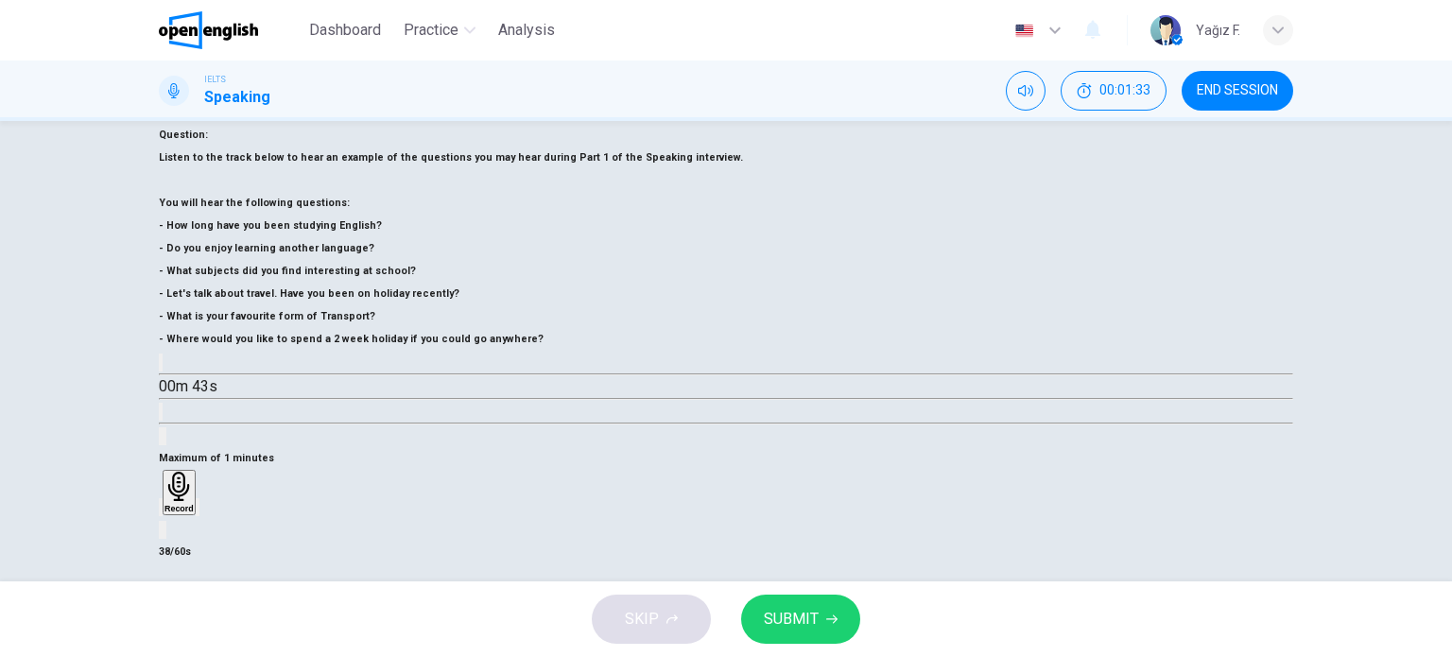
click at [791, 629] on span "SUBMIT" at bounding box center [791, 619] width 55 height 26
